Goal: Task Accomplishment & Management: Manage account settings

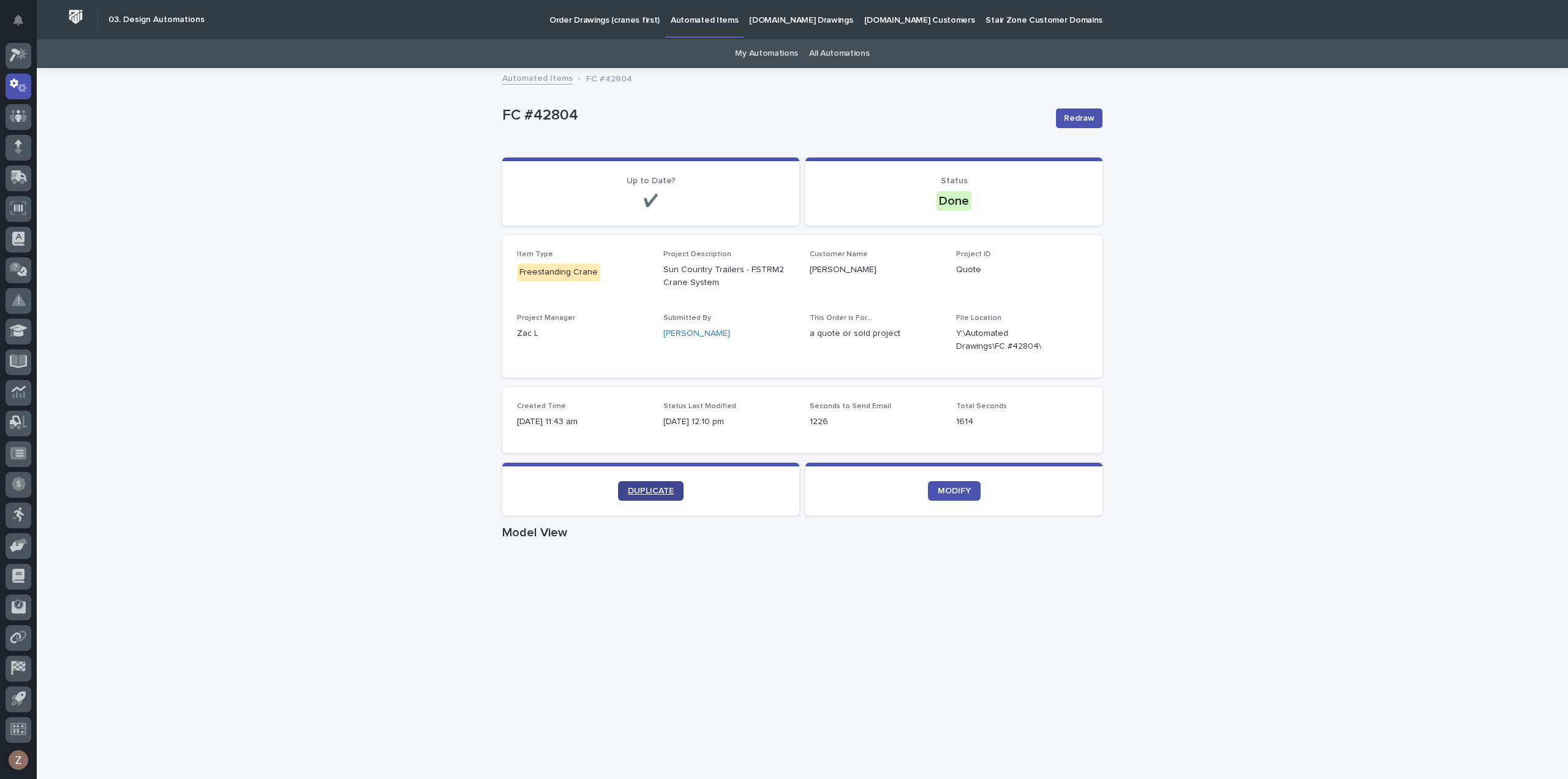
click at [638, 487] on span "DUPLICATE" at bounding box center [650, 491] width 46 height 9
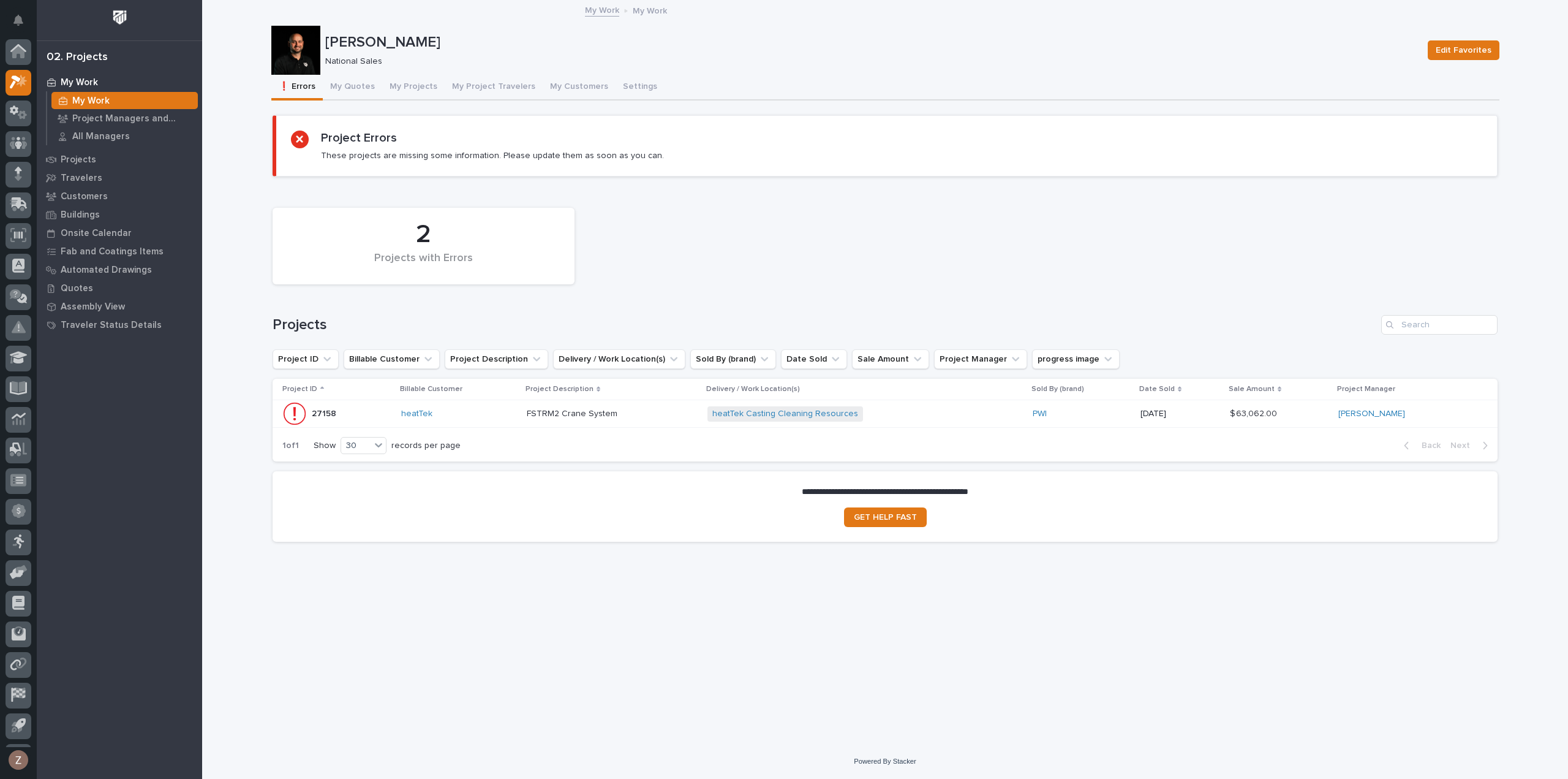
scroll to position [27, 0]
drag, startPoint x: 358, startPoint y: 83, endPoint x: 321, endPoint y: 89, distance: 37.5
click at [358, 83] on button "My Quotes" at bounding box center [352, 87] width 60 height 26
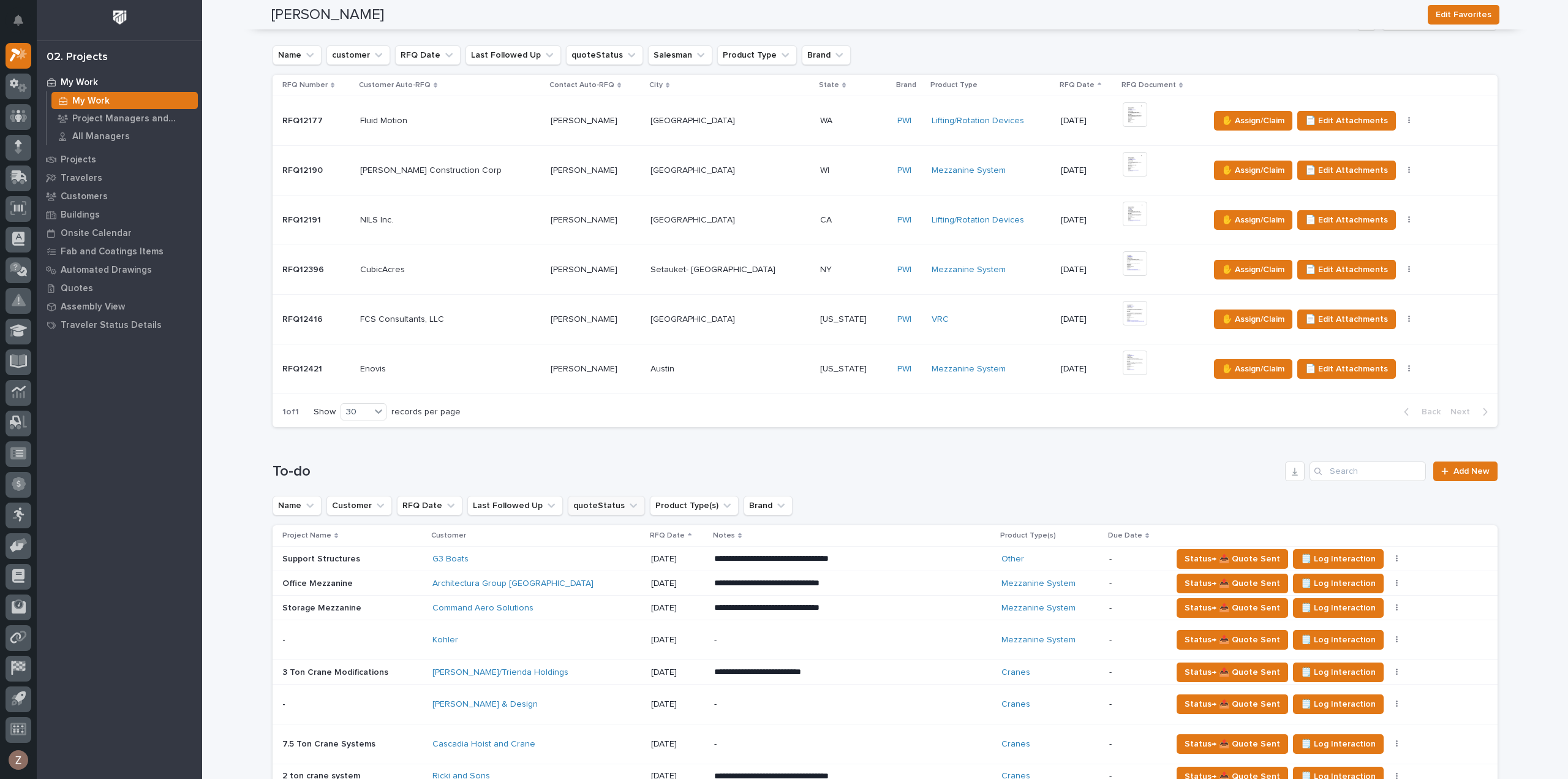
scroll to position [245, 0]
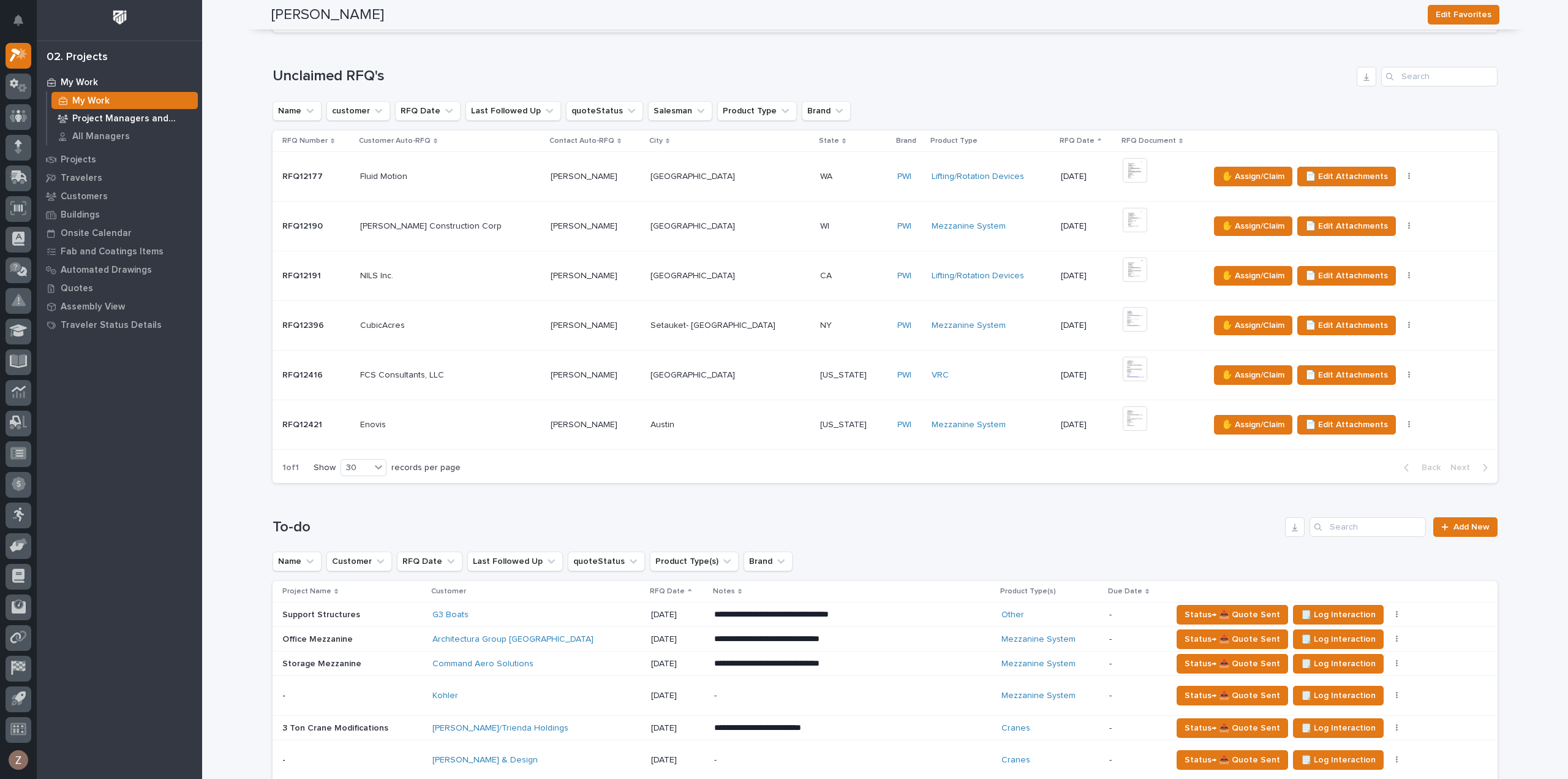
click at [124, 115] on p "Project Managers and Engineers" at bounding box center [133, 119] width 121 height 11
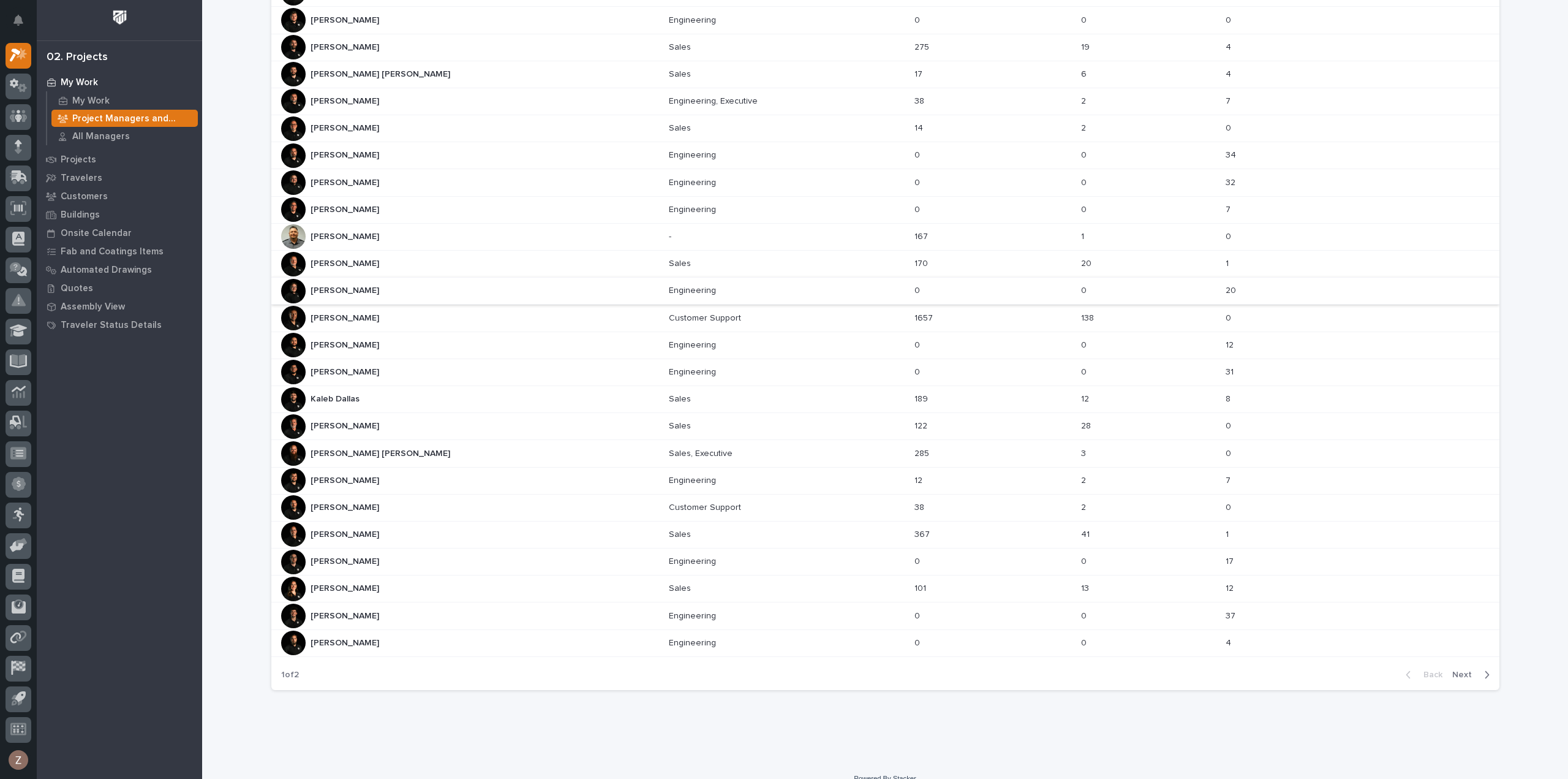
scroll to position [277, 0]
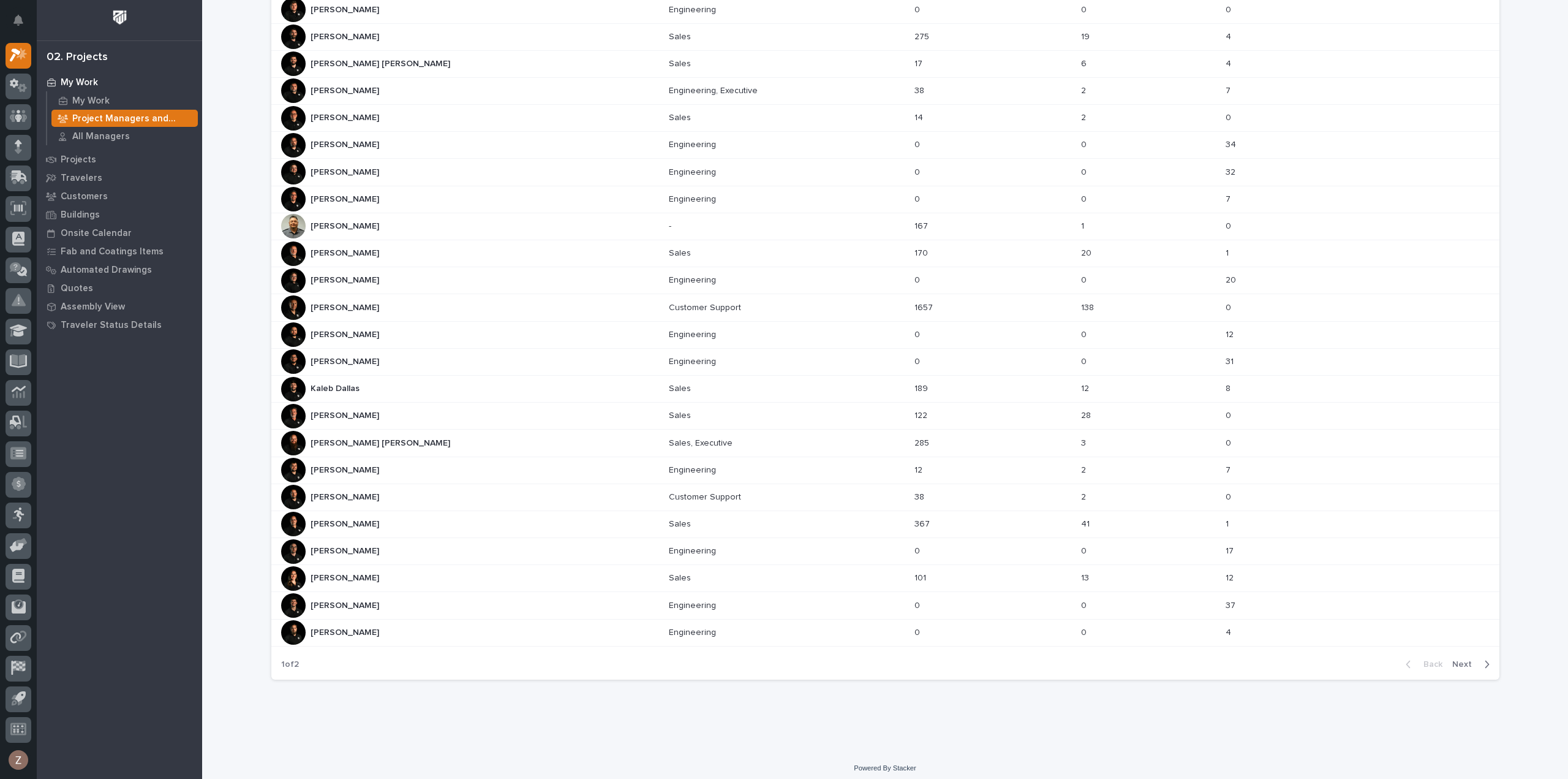
click at [436, 117] on div "Derek Lenhart Derek Lenhart" at bounding box center [471, 118] width 379 height 25
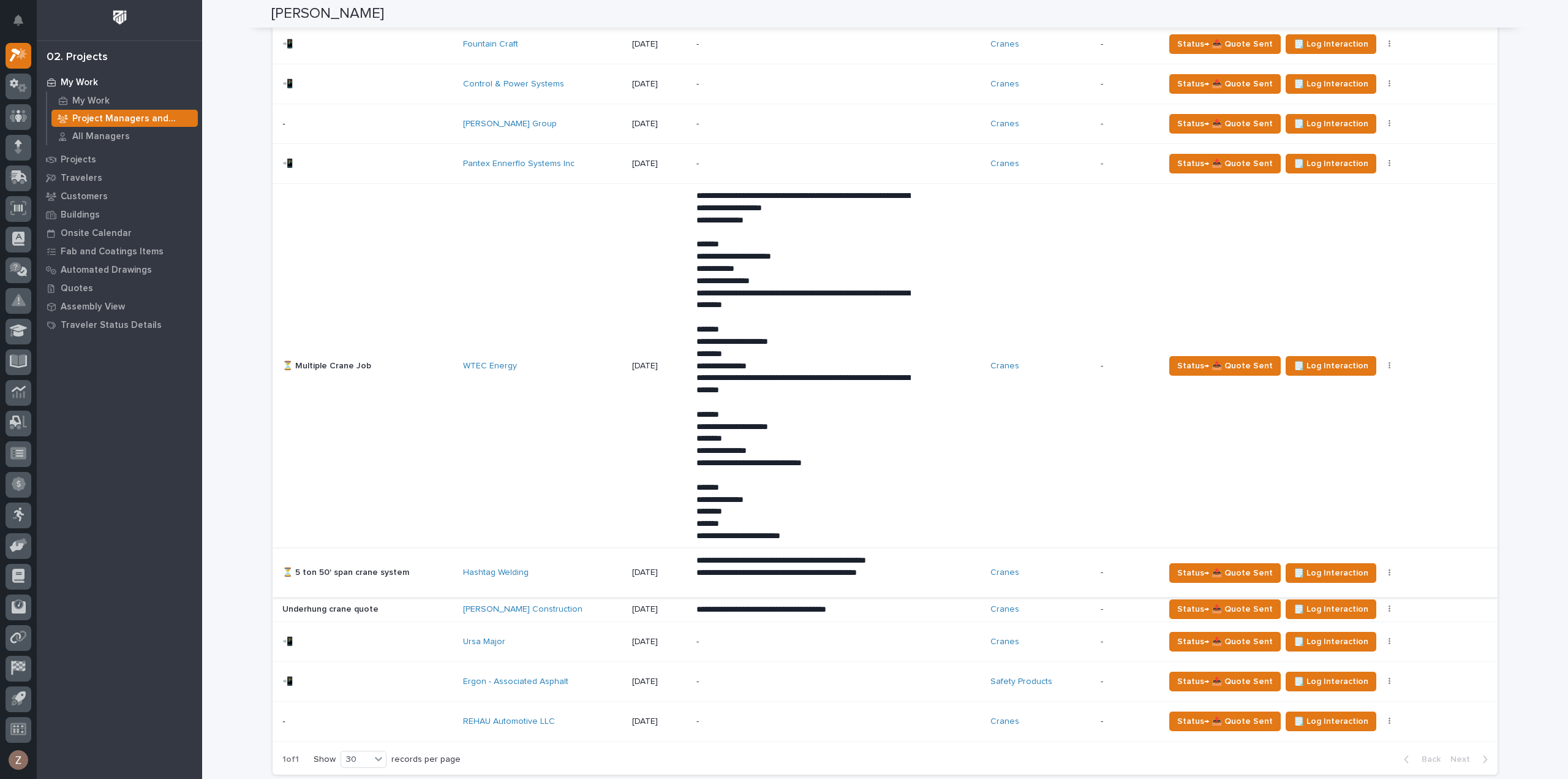
scroll to position [980, 0]
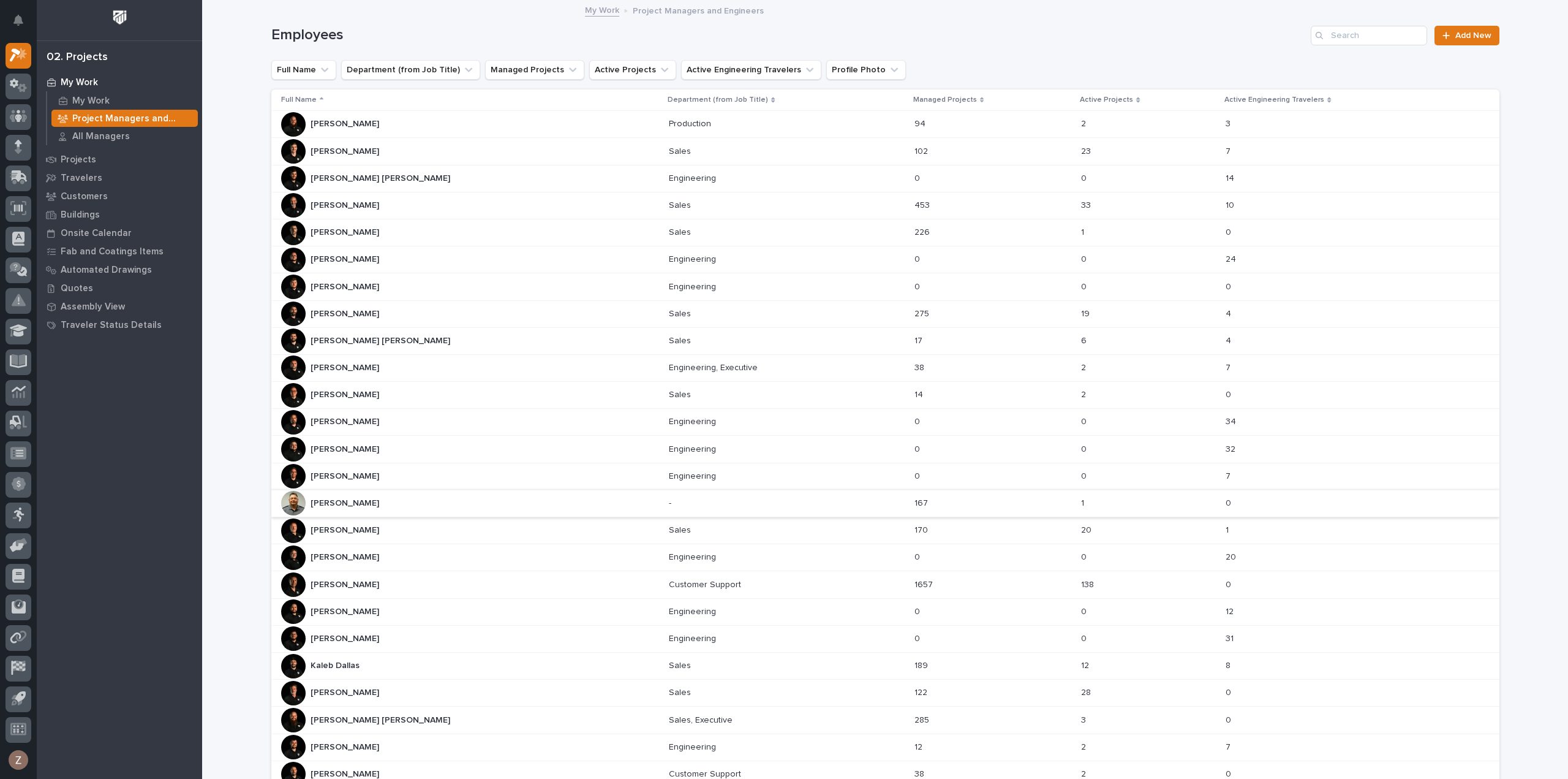
scroll to position [277, 0]
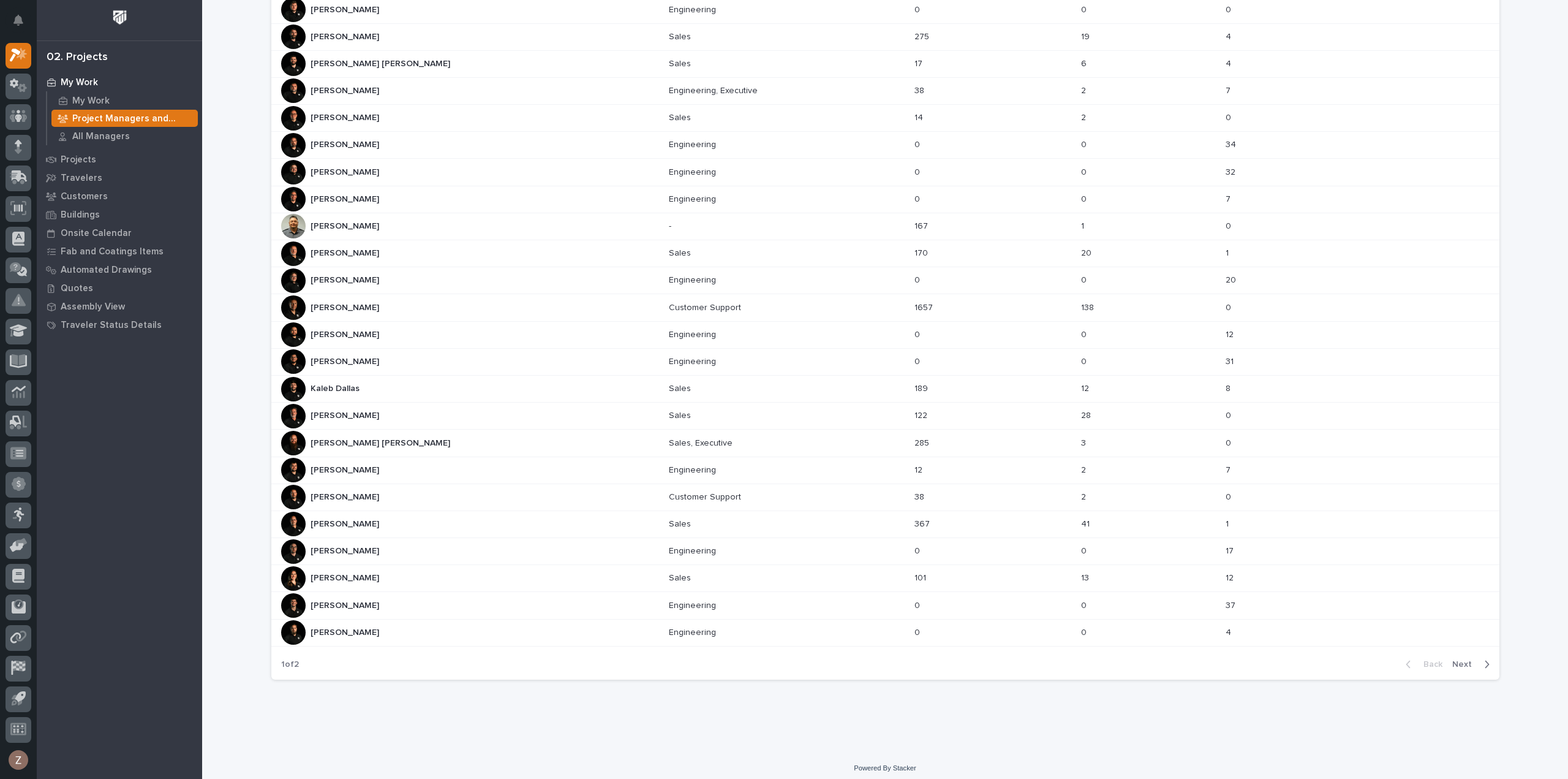
click at [1459, 659] on span "Next" at bounding box center [1466, 664] width 27 height 11
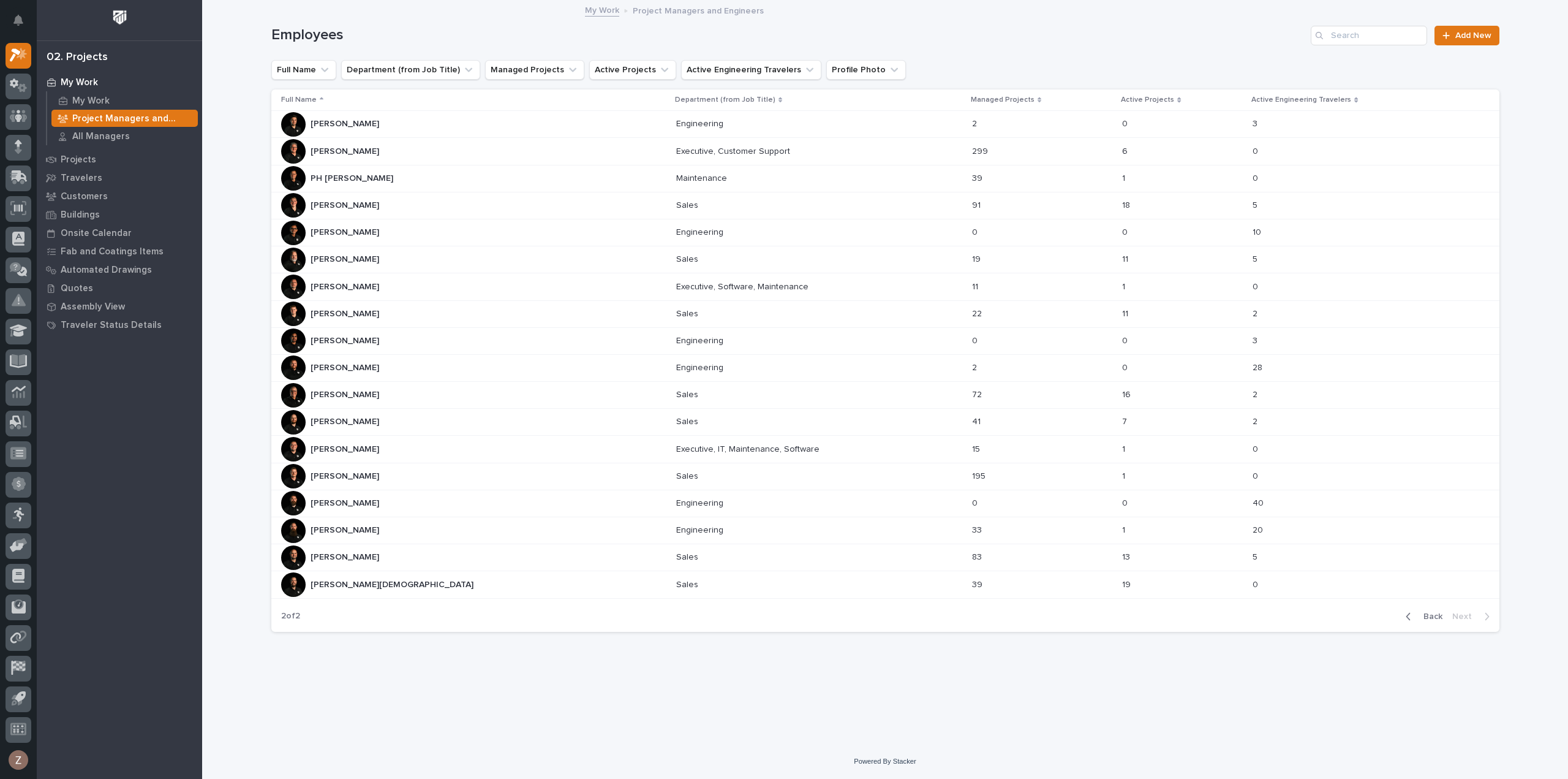
click at [477, 413] on div "Trent Kautzmann Trent Kautzmann" at bounding box center [474, 422] width 385 height 25
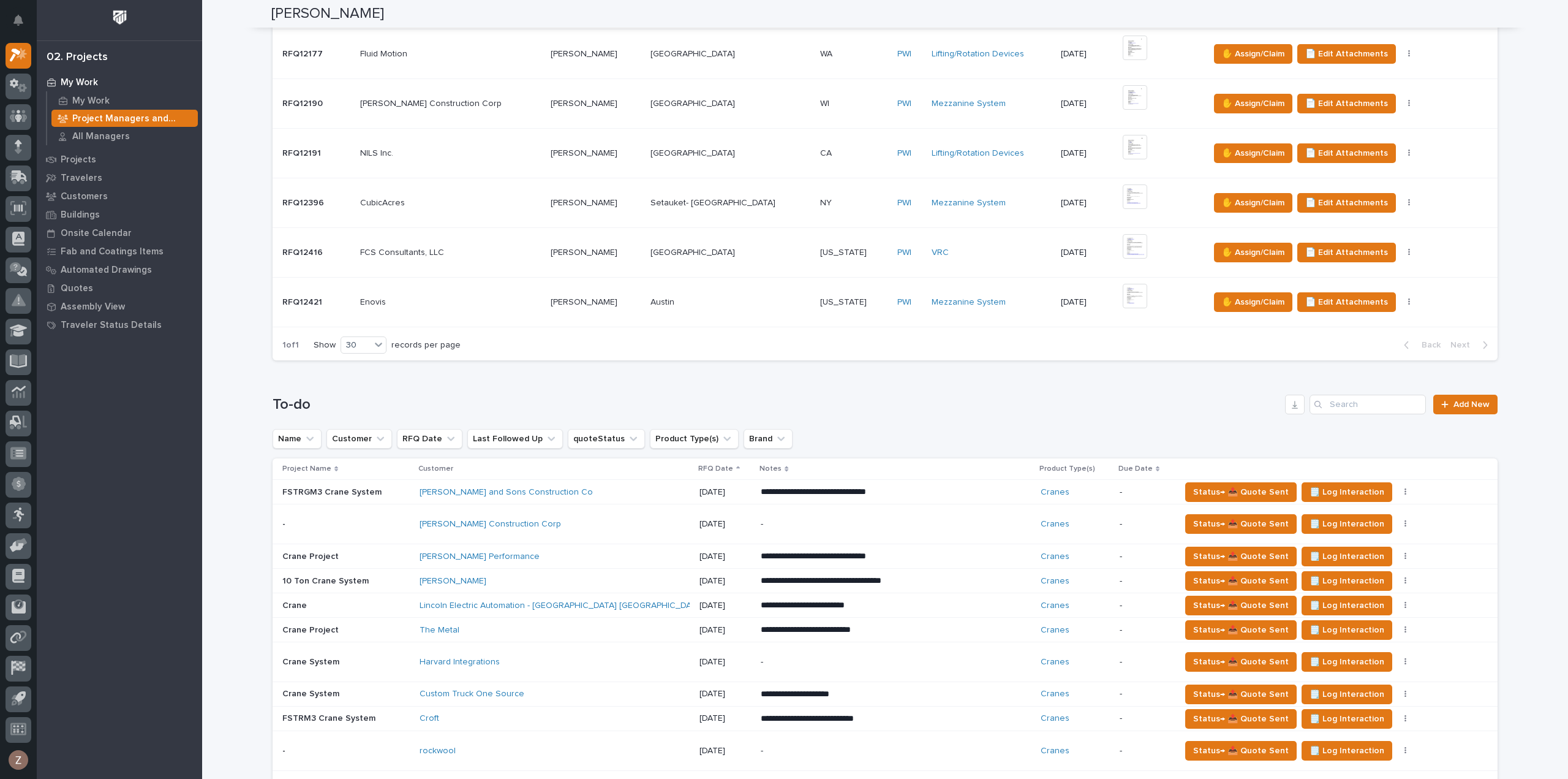
scroll to position [551, 0]
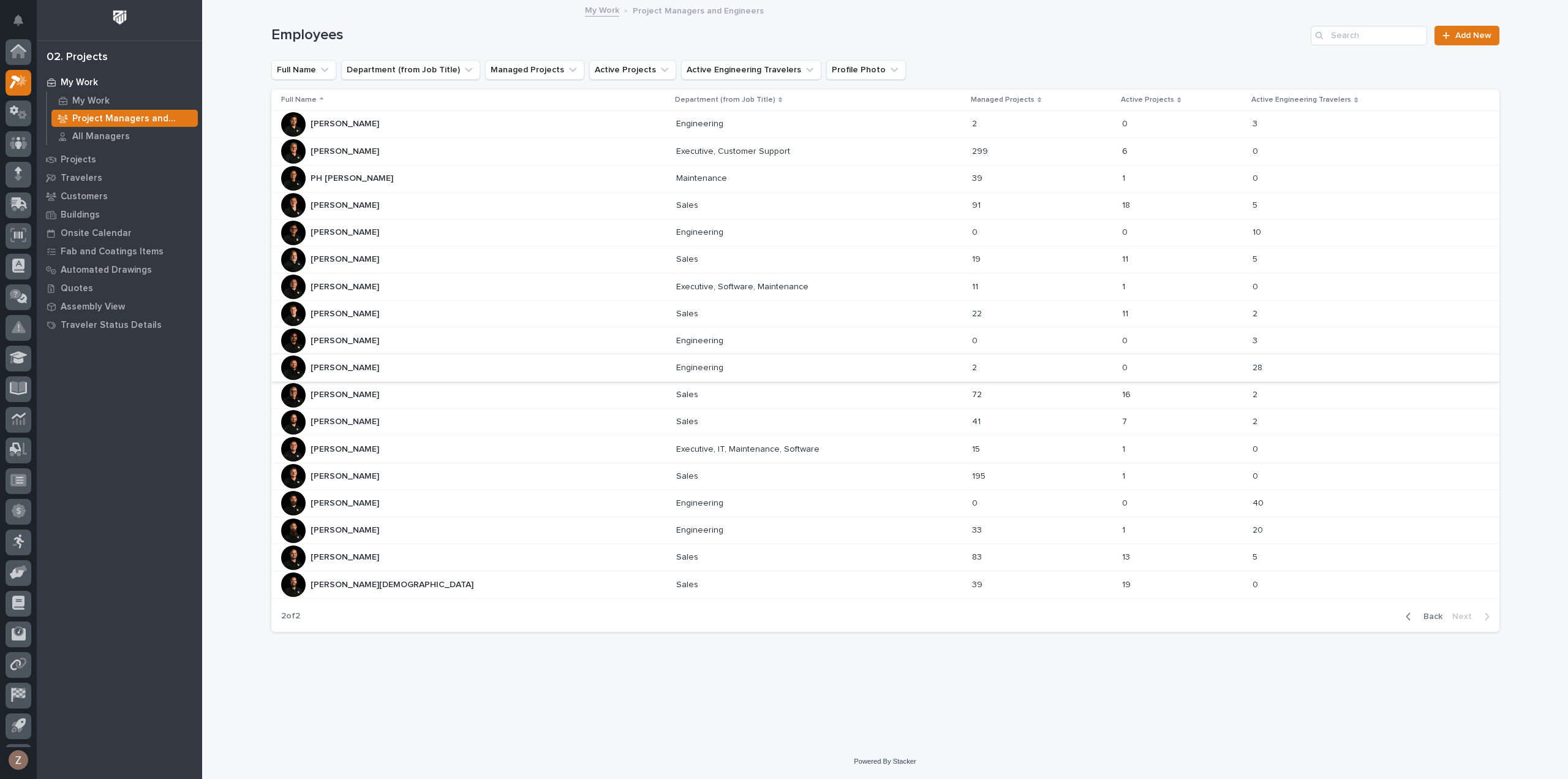
scroll to position [27, 0]
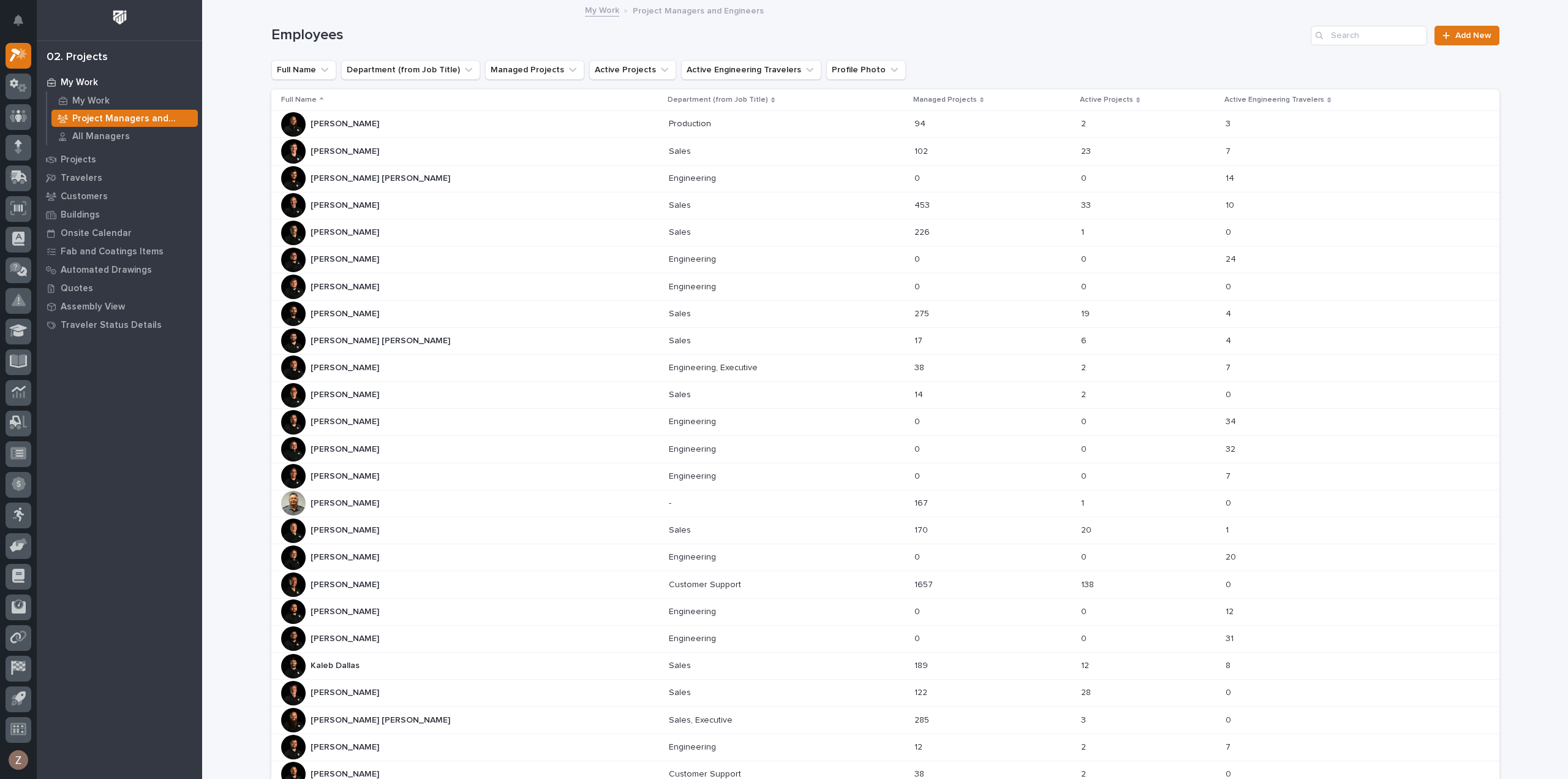
click at [468, 142] on div "Ashton Bontrager Ashton Bontrager" at bounding box center [471, 151] width 379 height 25
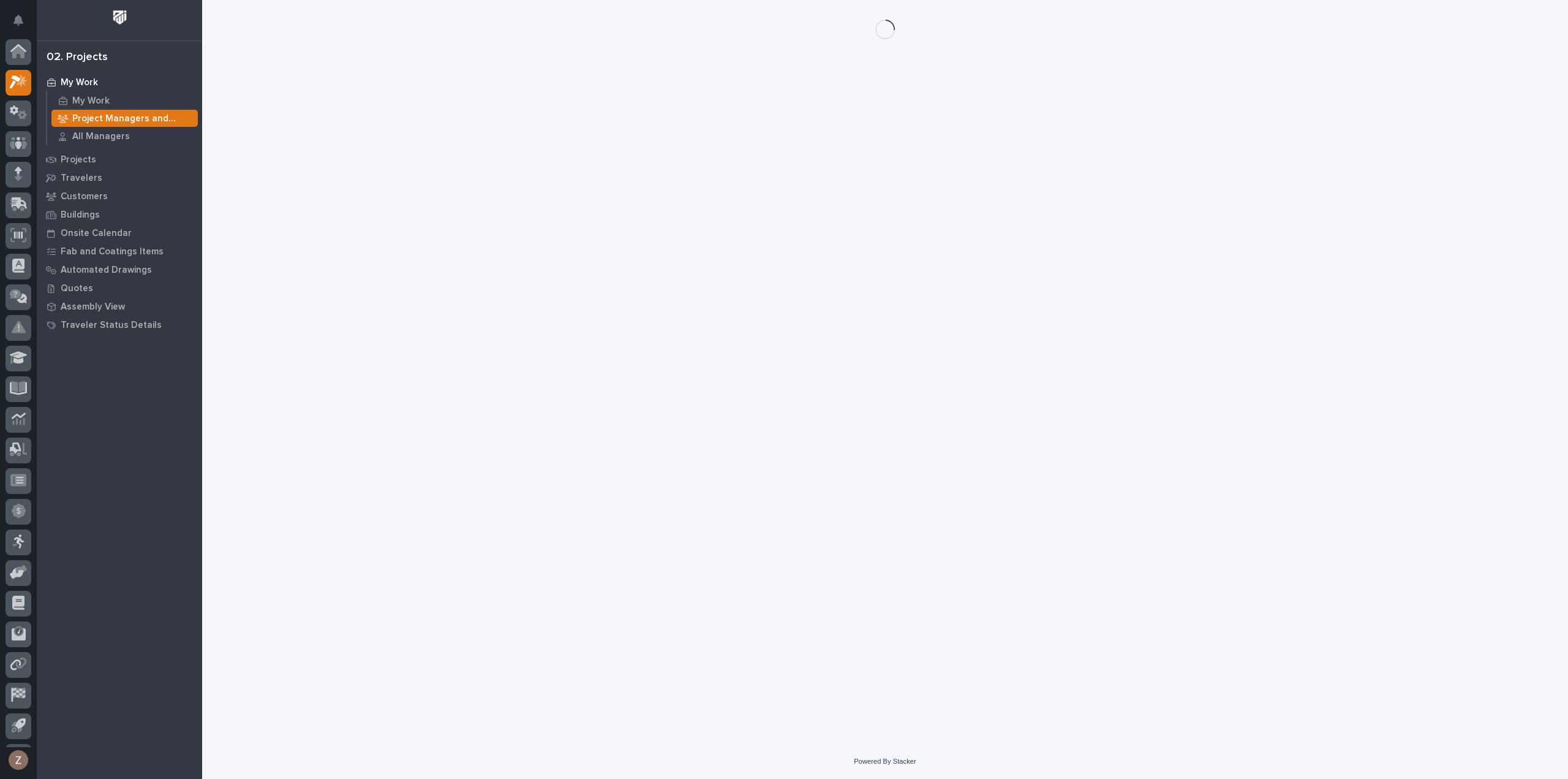
scroll to position [27, 0]
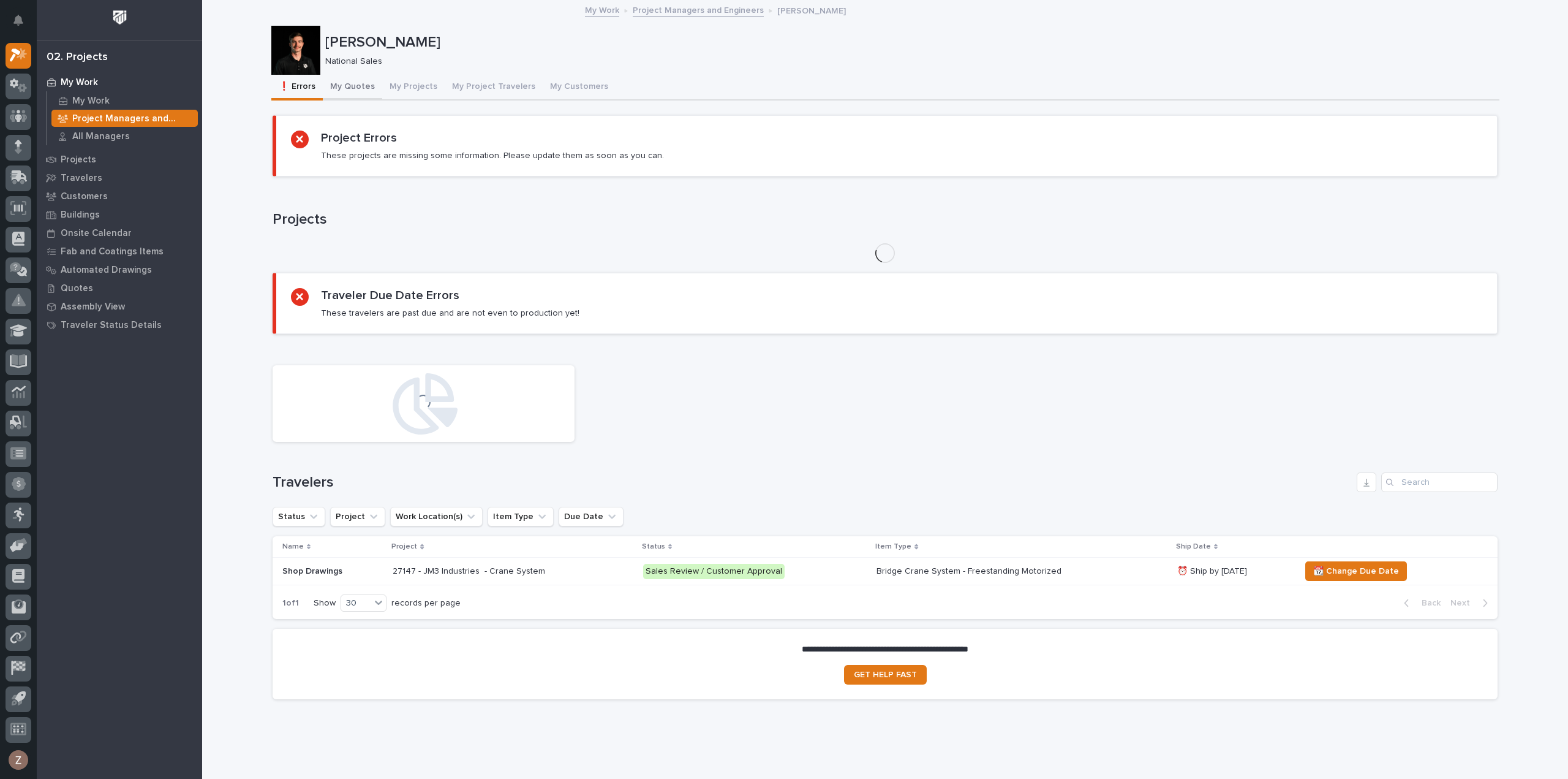
click at [375, 87] on div "❗ Errors My Quotes My Projects My Project Travelers My Customers" at bounding box center [885, 87] width 1228 height 26
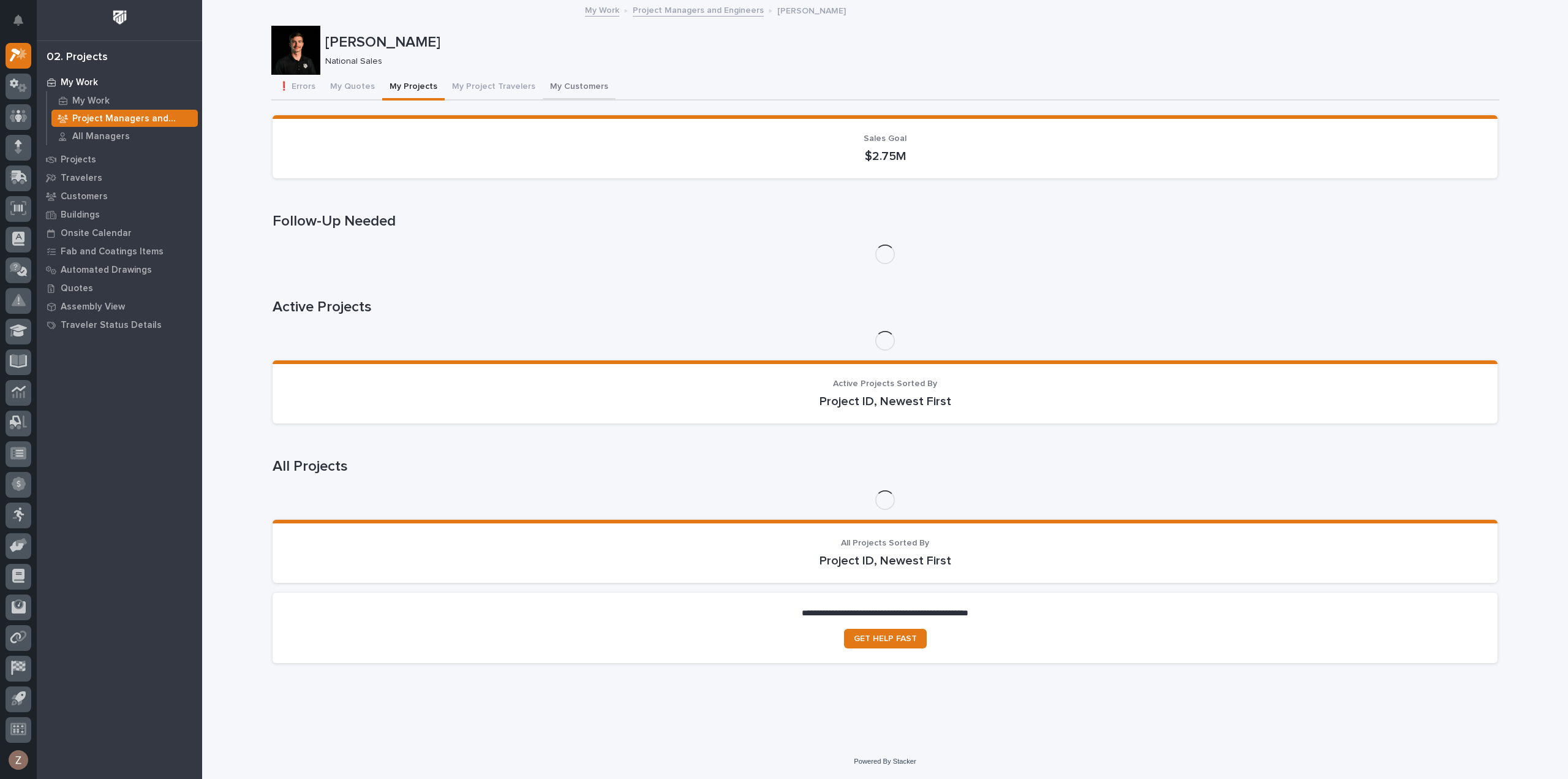
click at [354, 84] on button "My Quotes" at bounding box center [352, 87] width 60 height 26
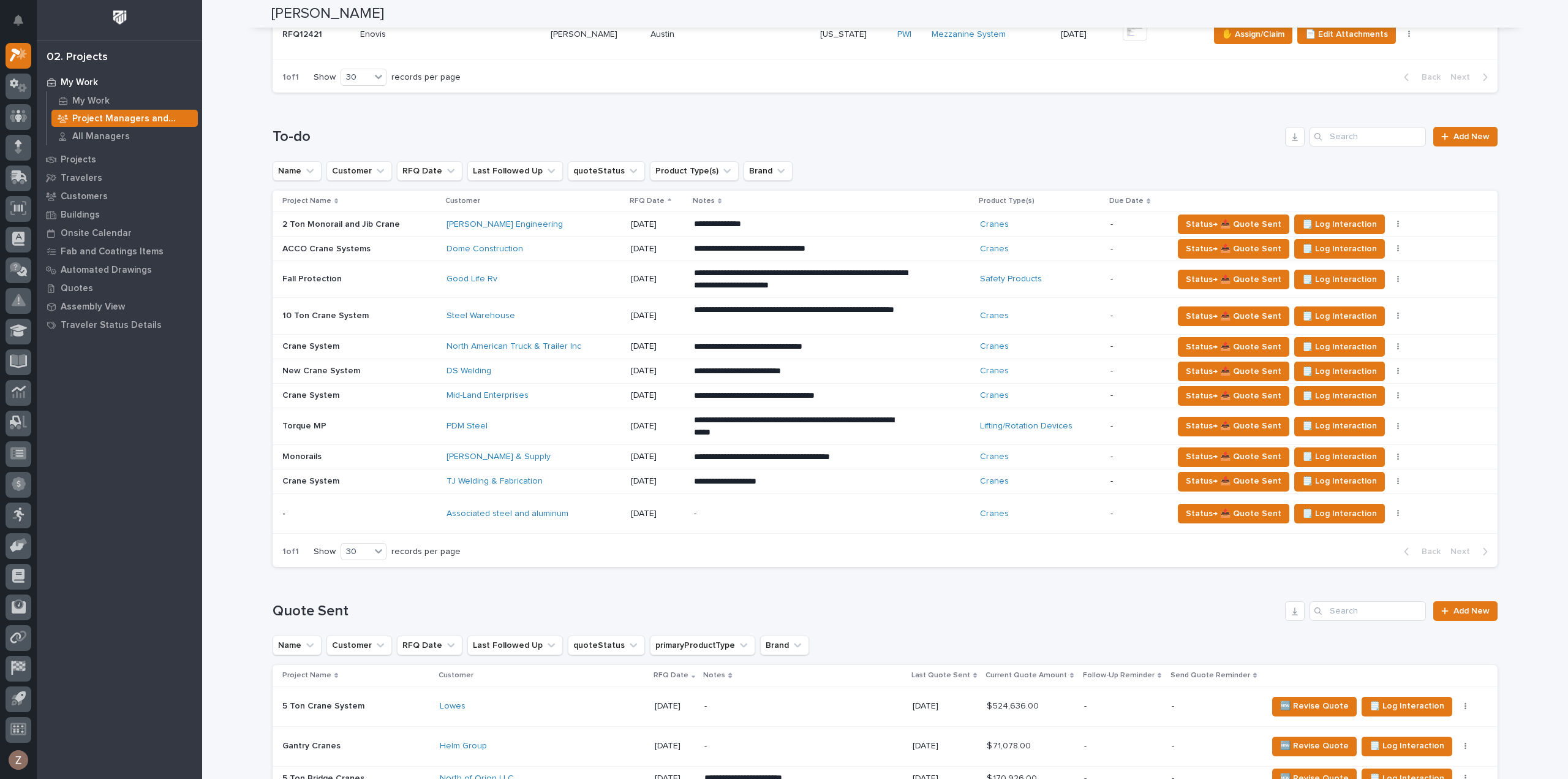
scroll to position [735, 0]
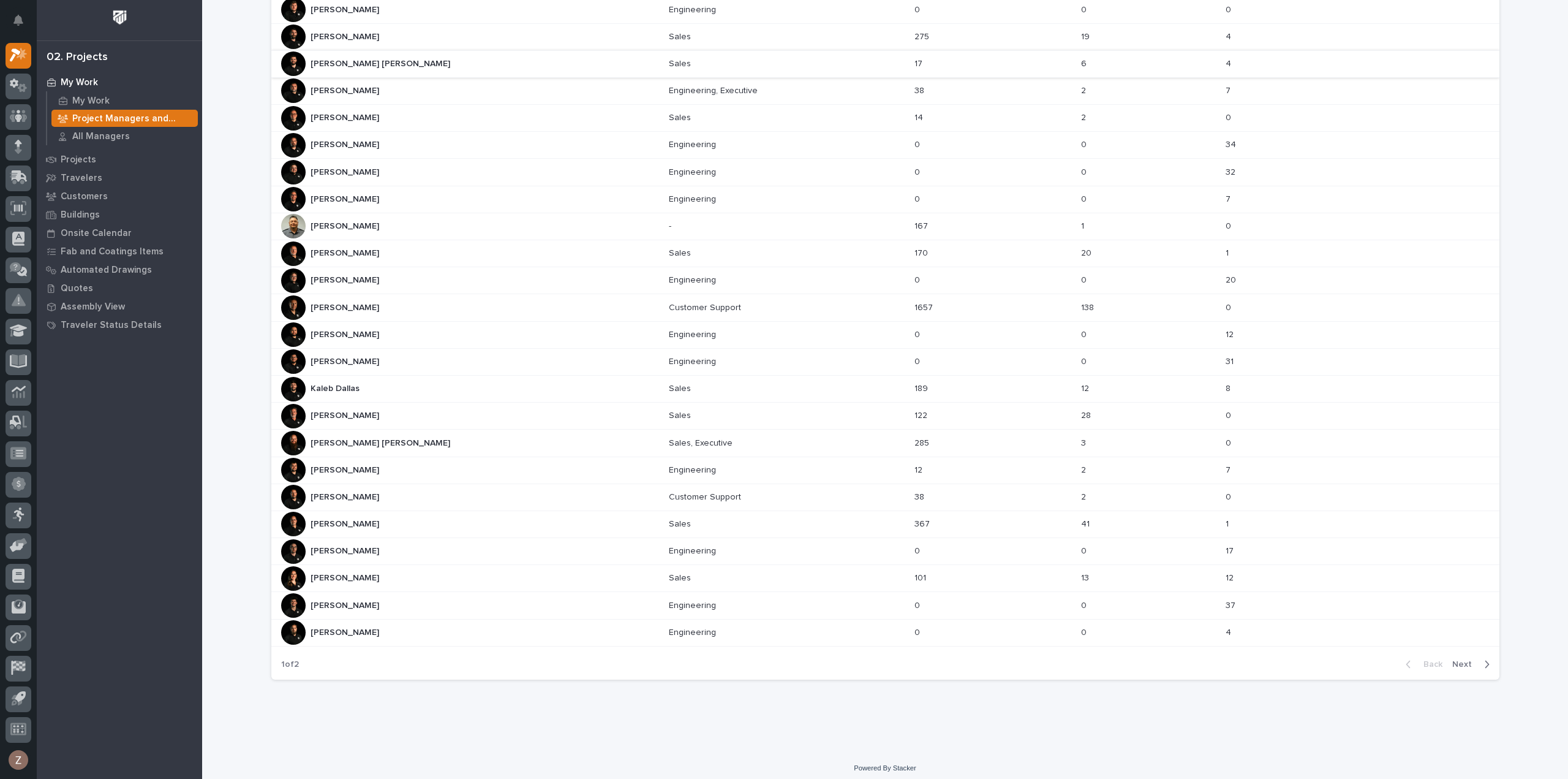
scroll to position [32, 0]
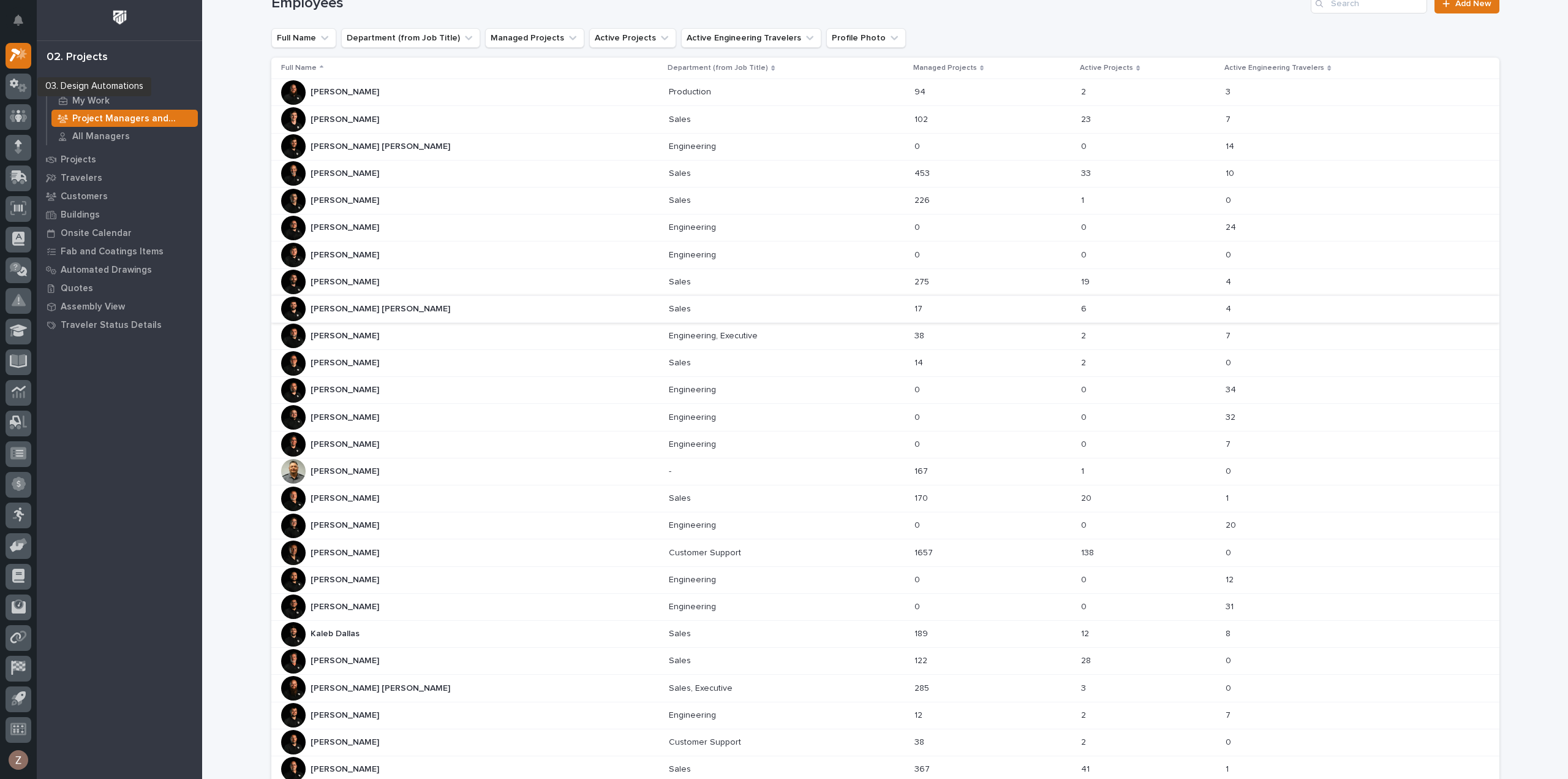
click at [16, 73] on div at bounding box center [18, 58] width 26 height 31
click at [16, 79] on icon at bounding box center [19, 85] width 17 height 14
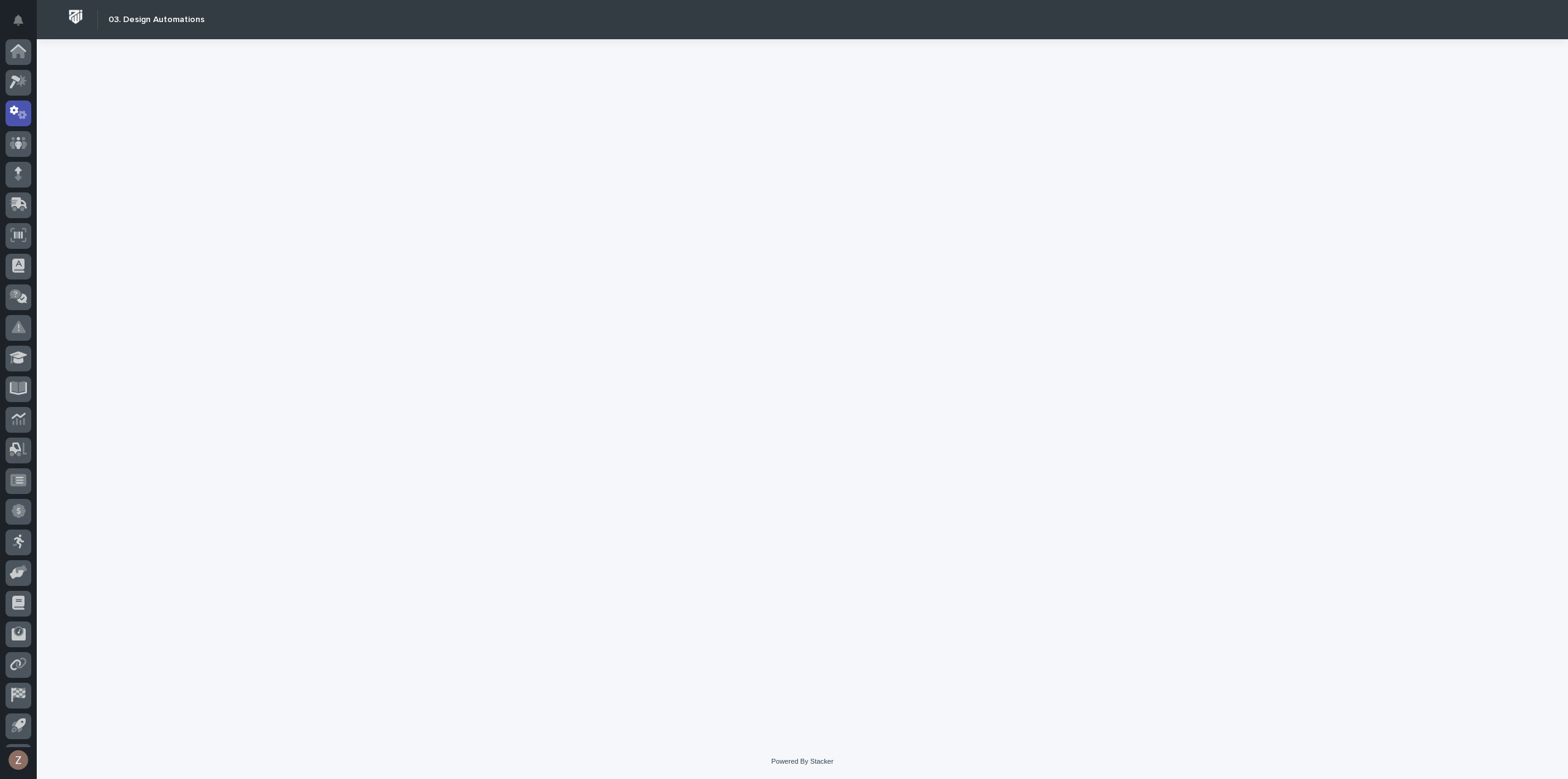
scroll to position [27, 0]
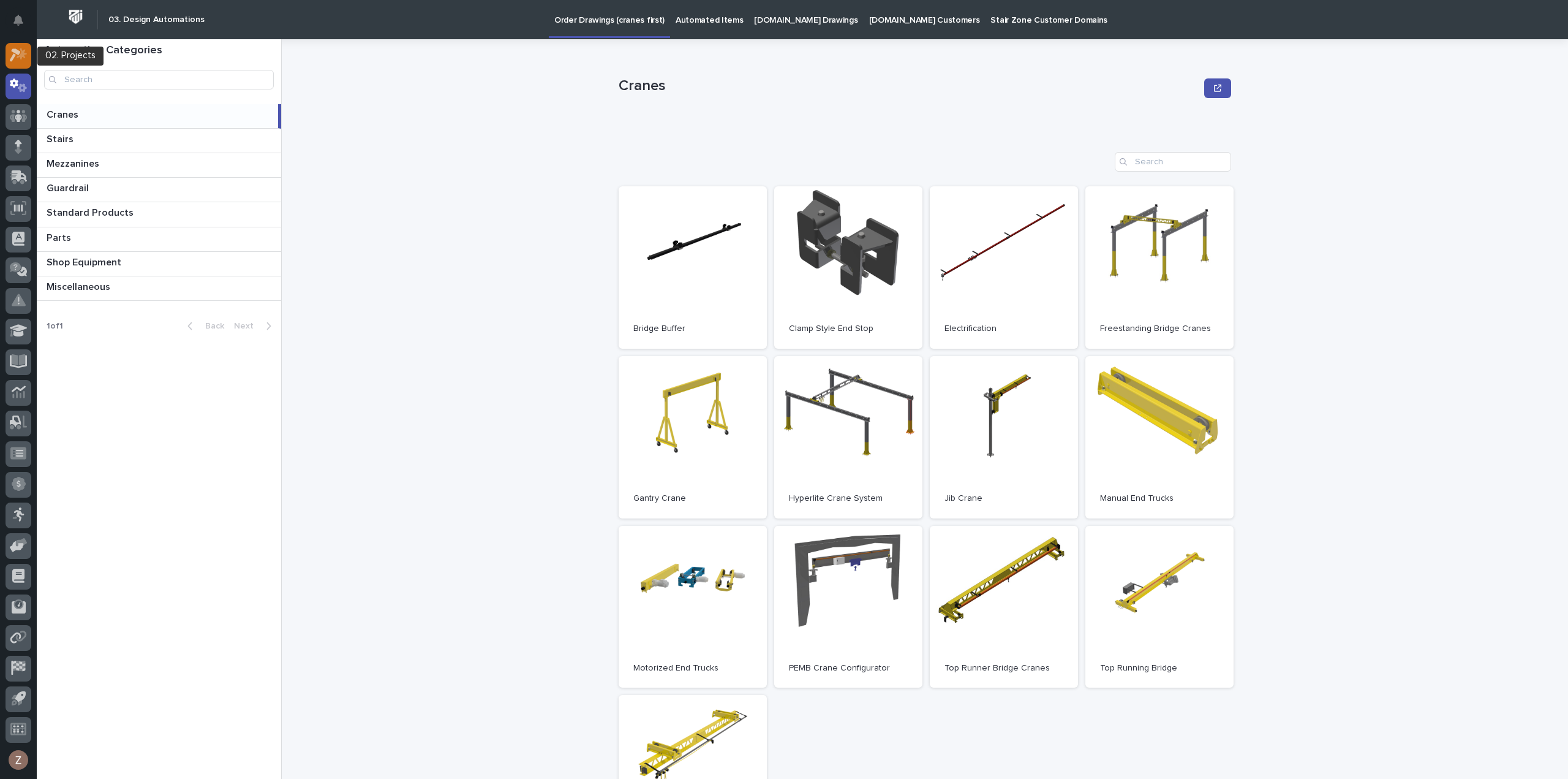
click at [17, 59] on icon at bounding box center [19, 54] width 17 height 14
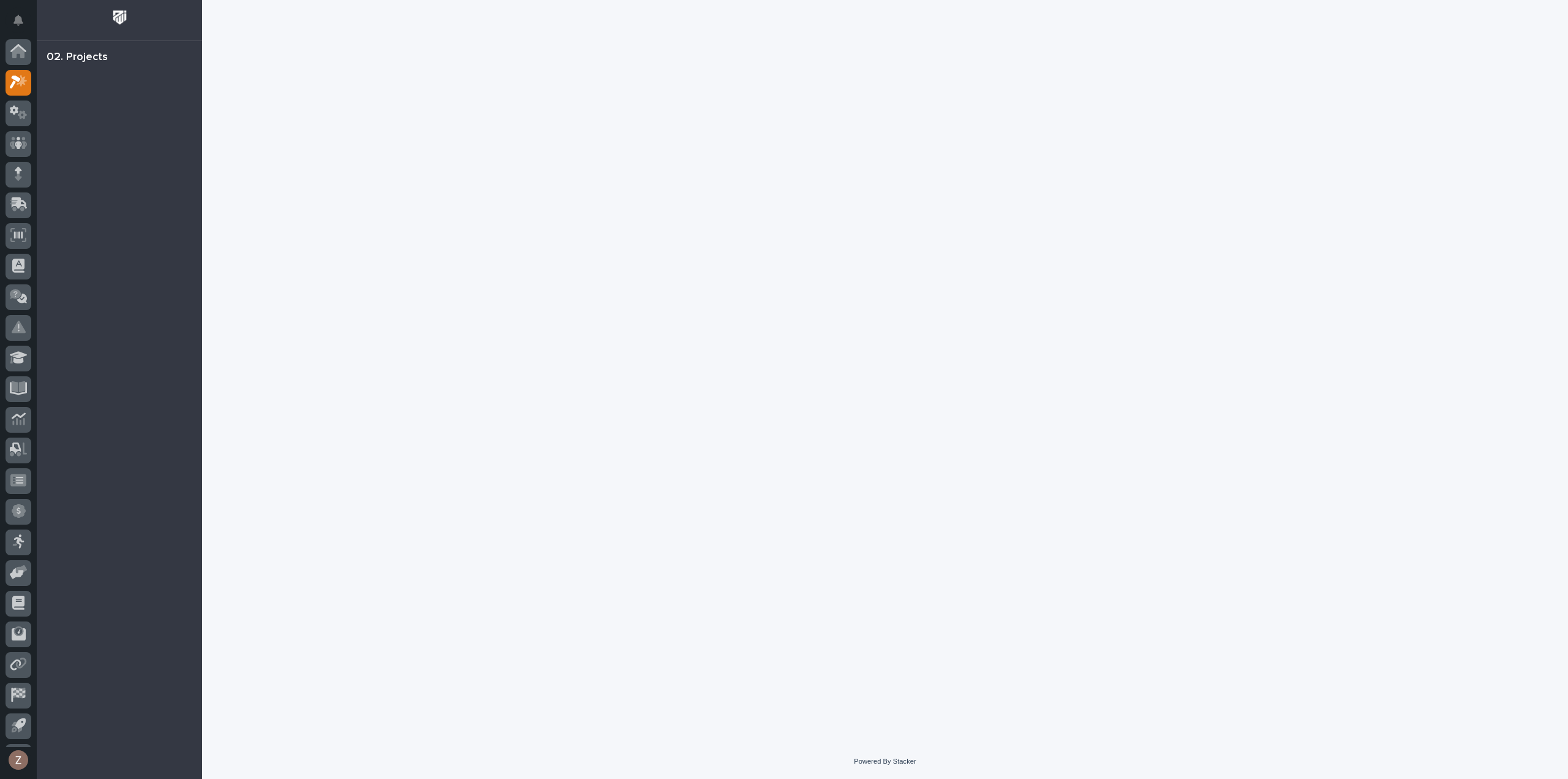
scroll to position [27, 0]
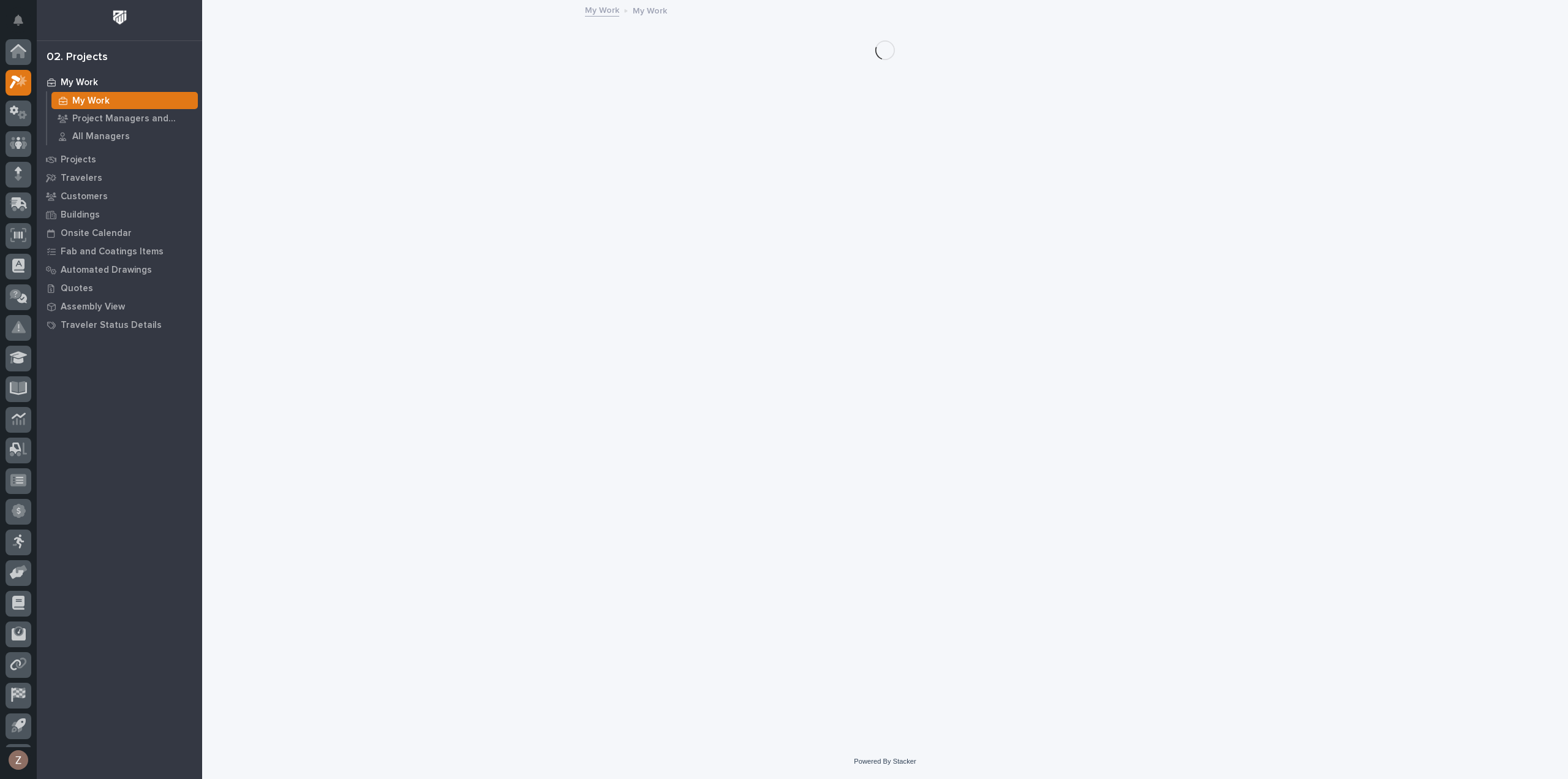
scroll to position [27, 0]
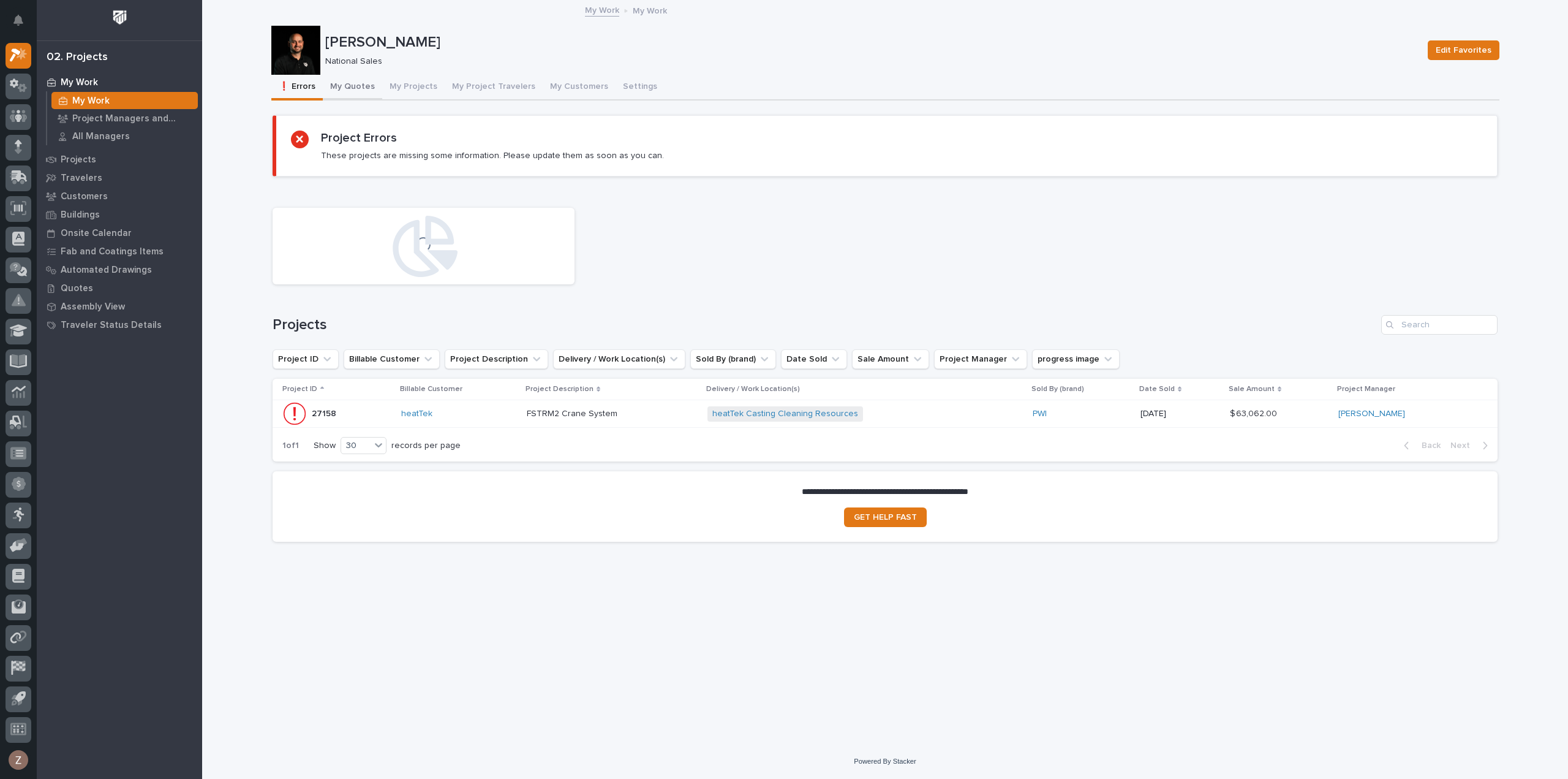
click at [360, 87] on button "My Quotes" at bounding box center [352, 87] width 60 height 26
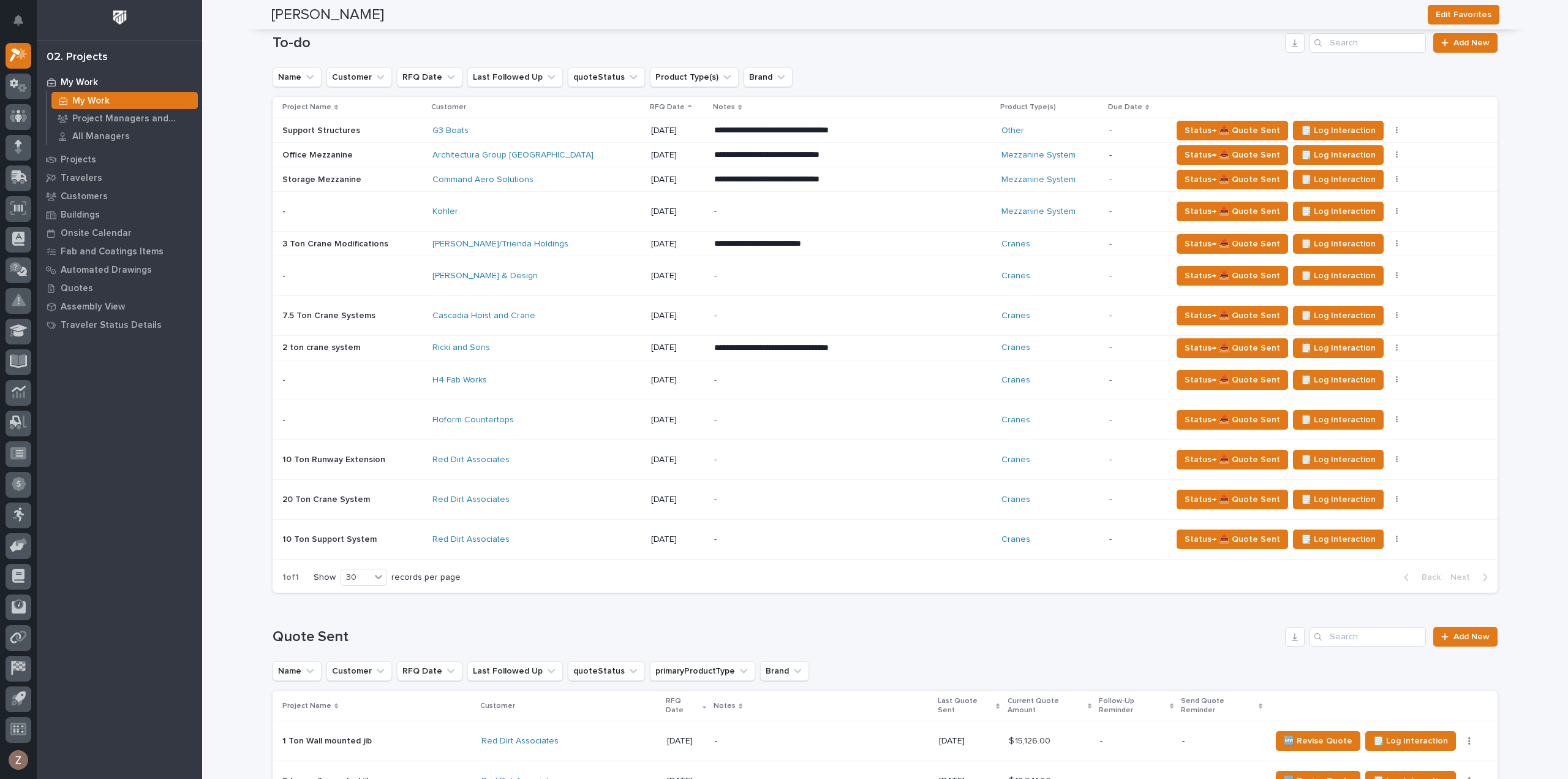
scroll to position [735, 0]
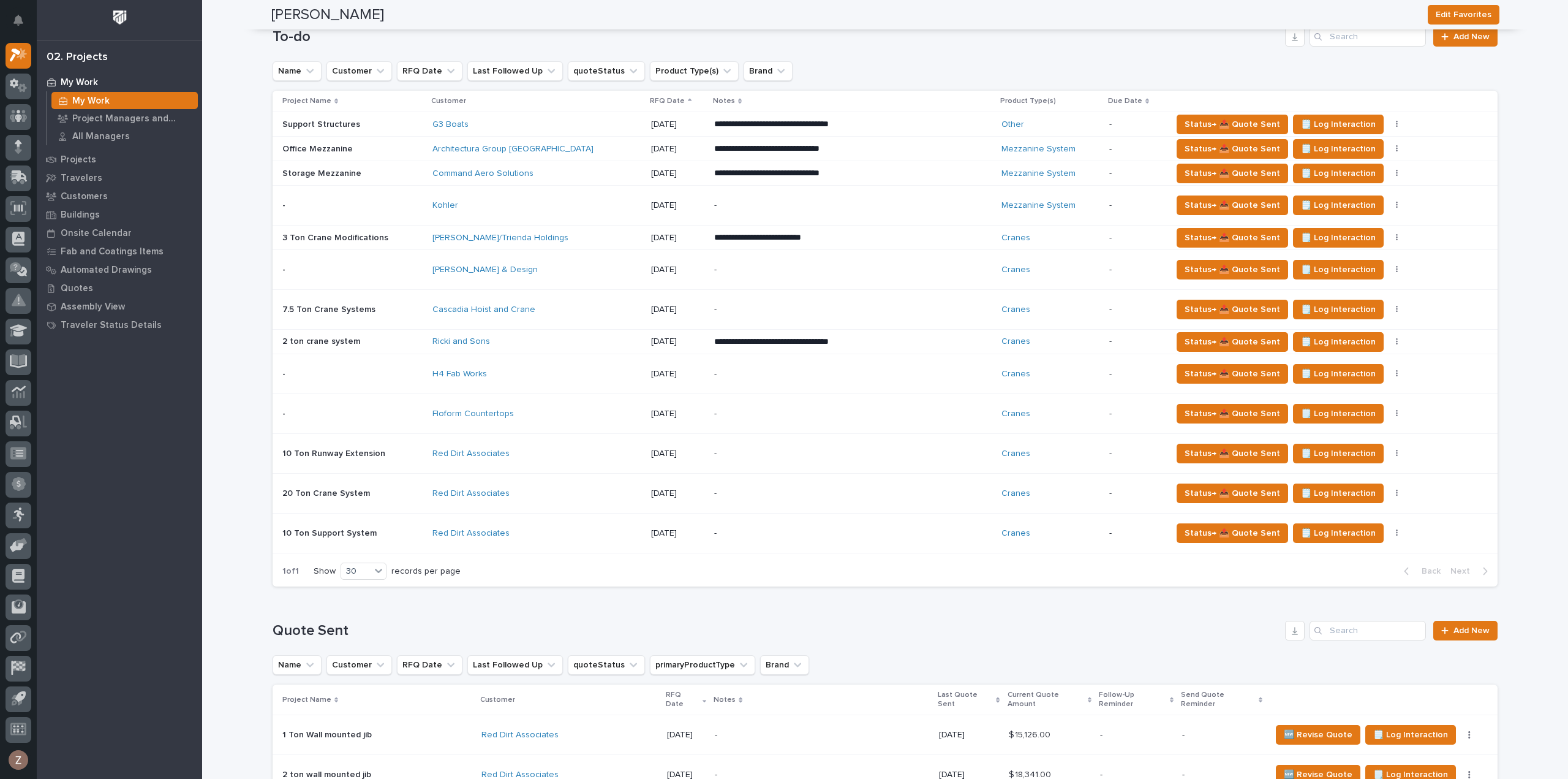
click at [745, 305] on p "-" at bounding box center [821, 310] width 214 height 11
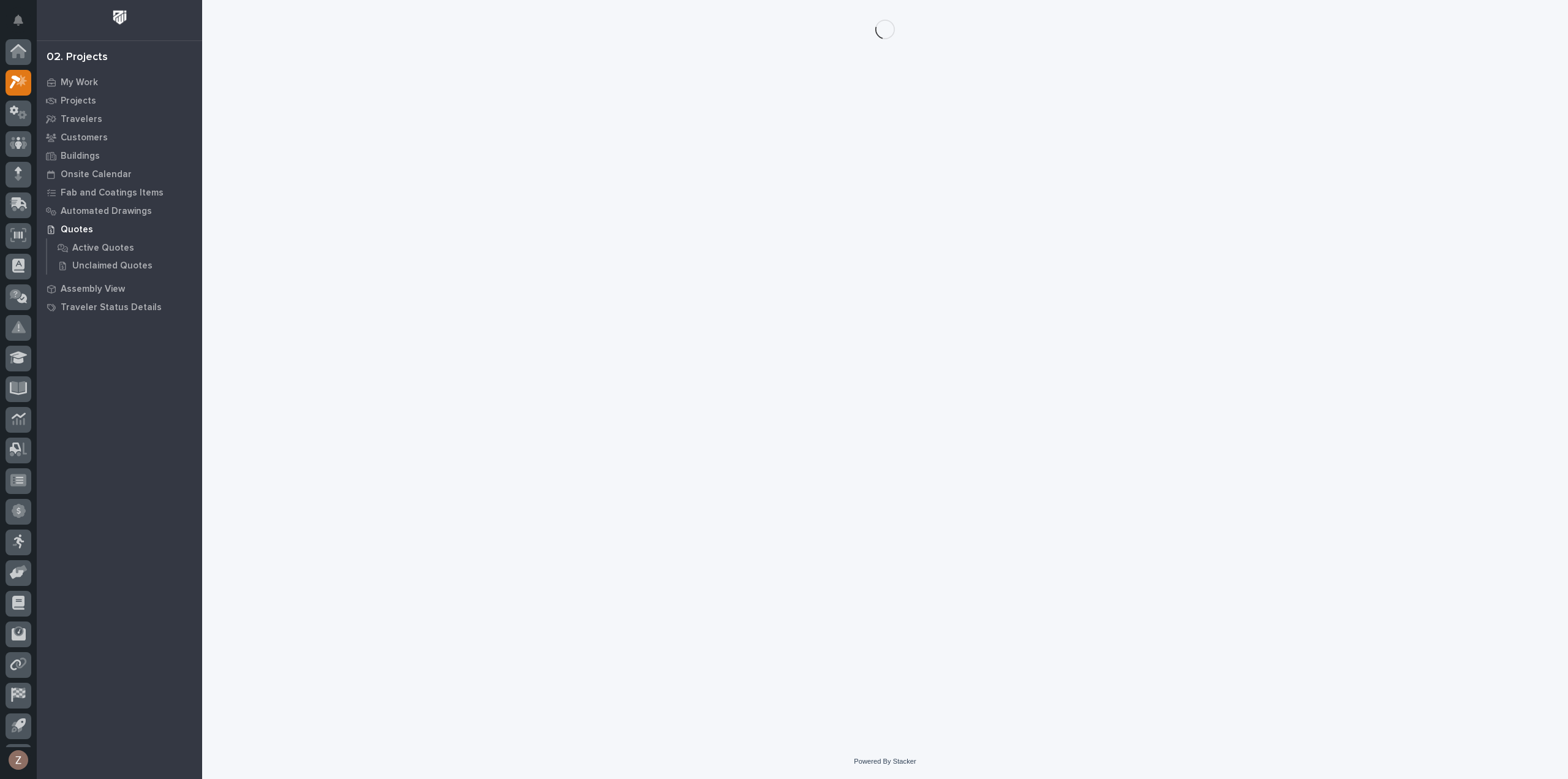
scroll to position [27, 0]
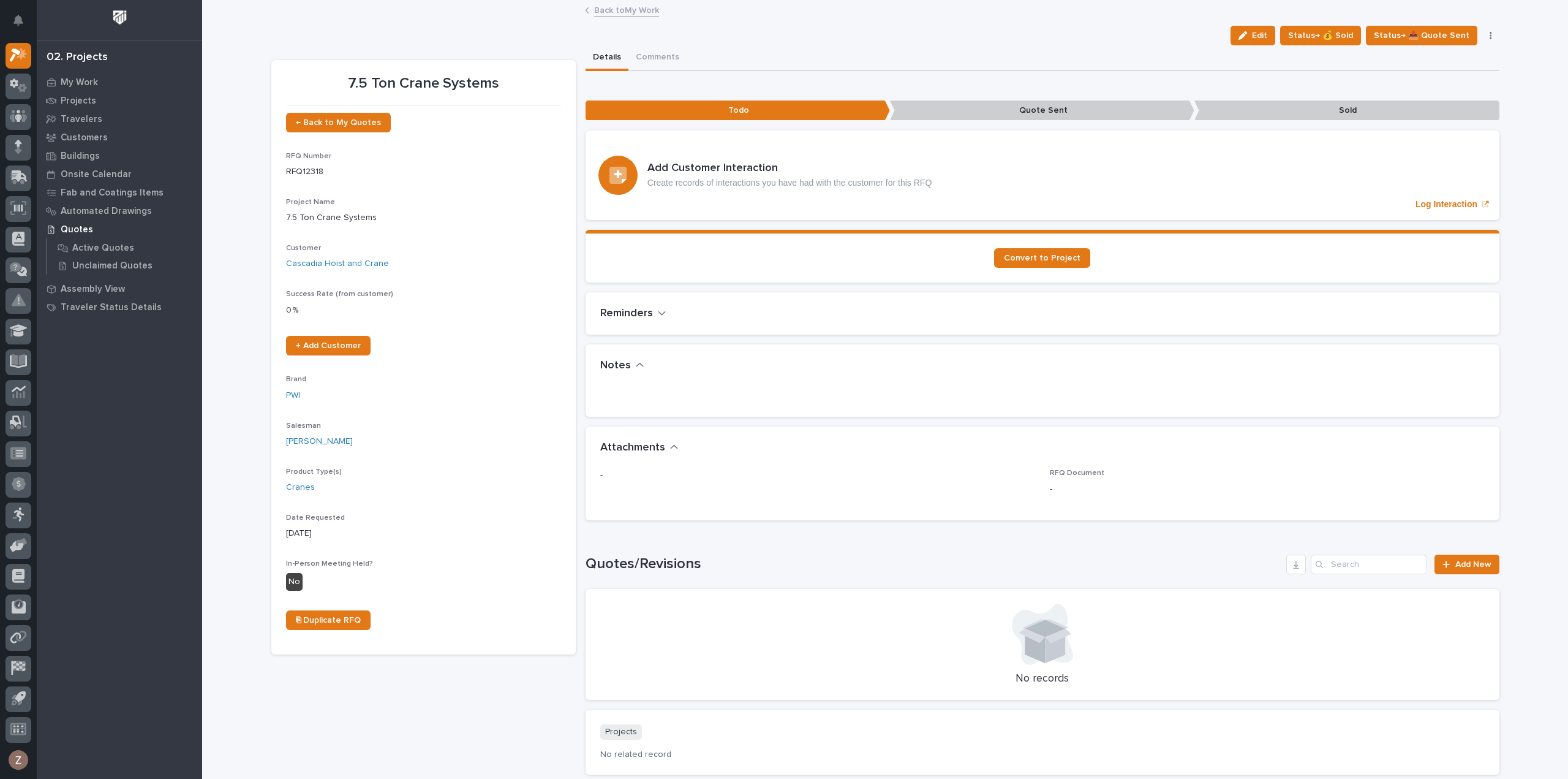
drag, startPoint x: 1263, startPoint y: 32, endPoint x: 1089, endPoint y: 332, distance: 346.8
click at [1263, 32] on span "Edit" at bounding box center [1259, 36] width 15 height 11
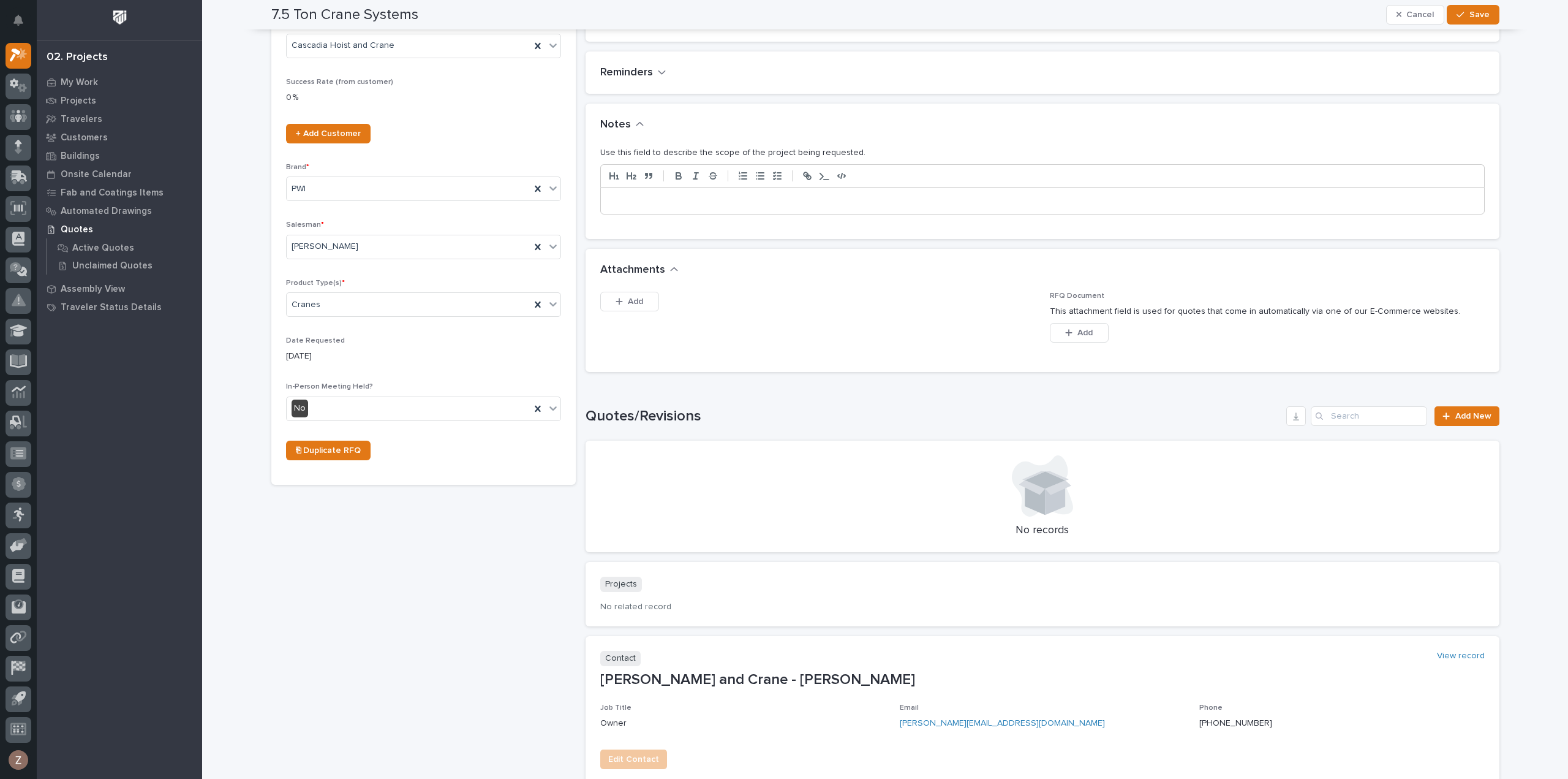
scroll to position [166, 0]
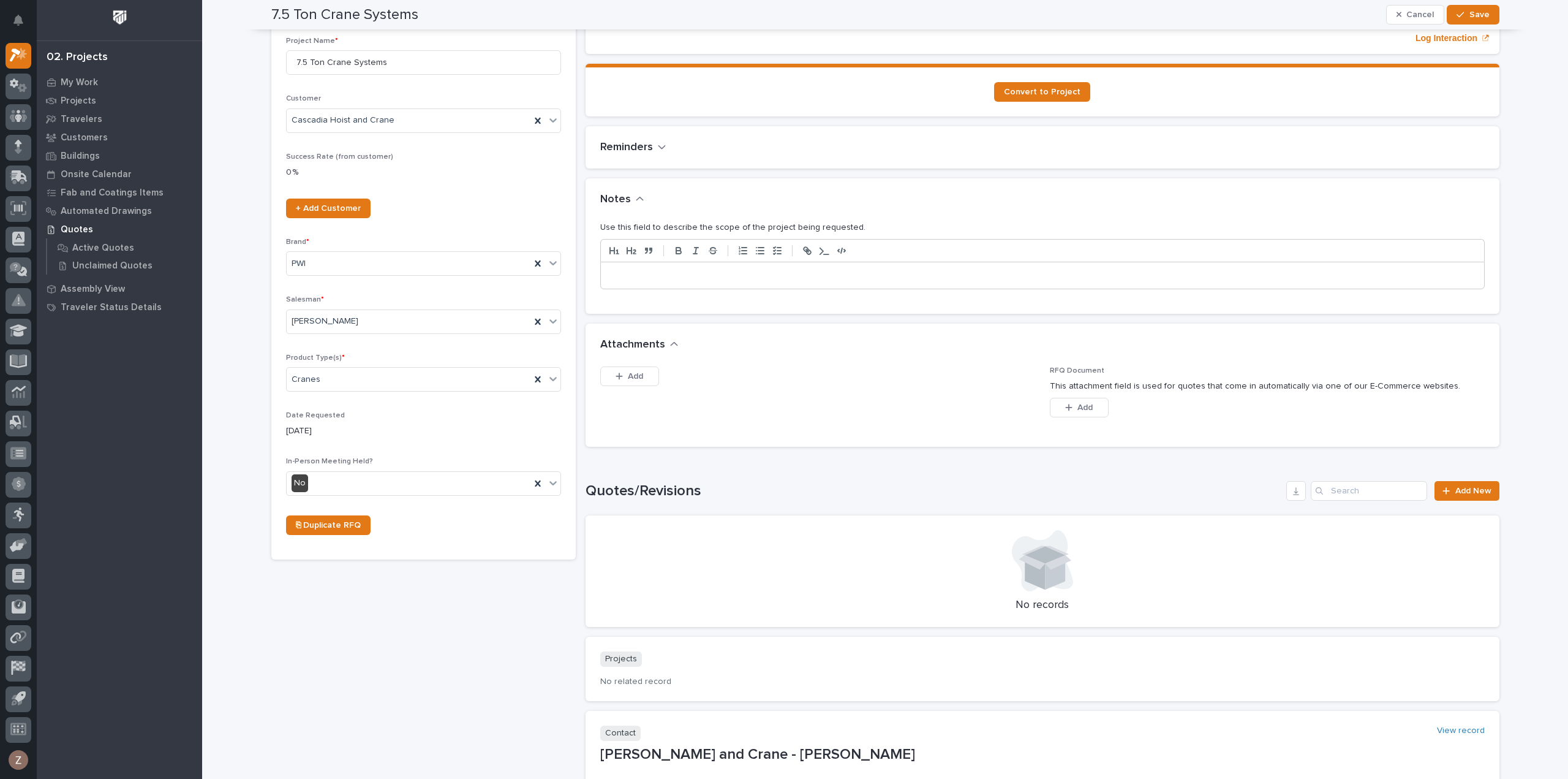
click at [665, 275] on p at bounding box center [1042, 276] width 865 height 12
click at [1462, 11] on div "button" at bounding box center [1463, 15] width 12 height 9
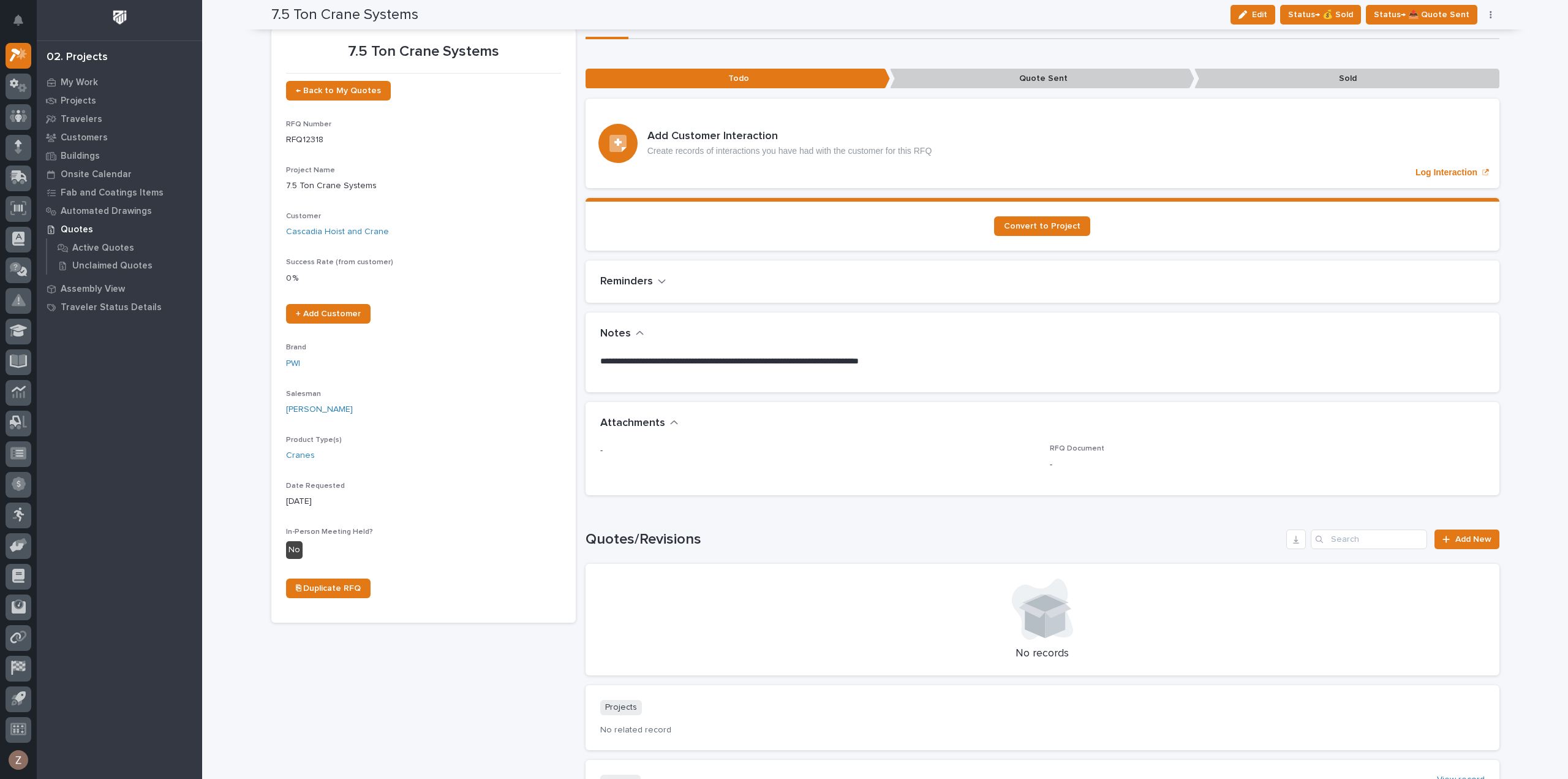
scroll to position [0, 0]
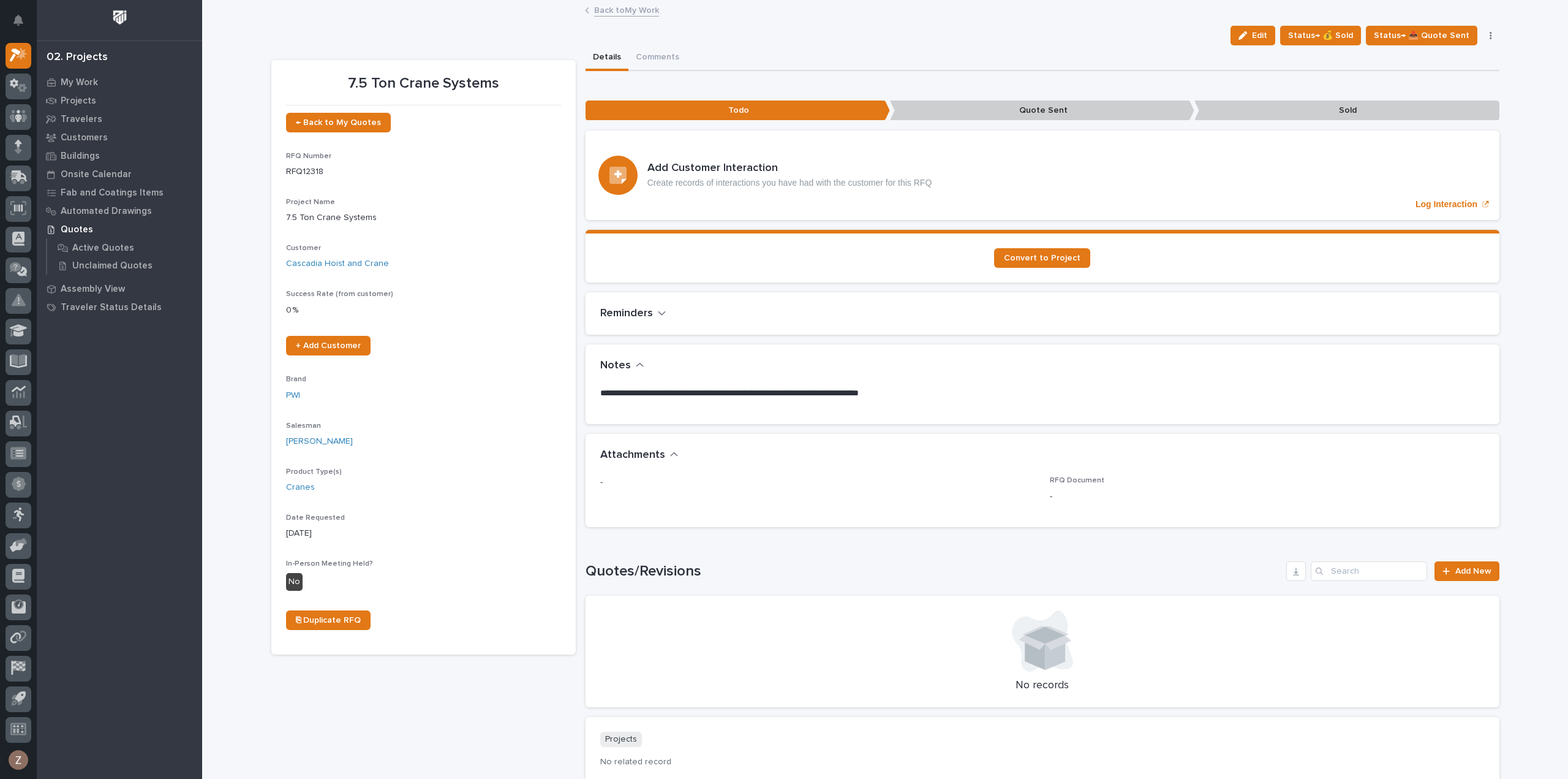
click at [617, 1] on div "7.5 Ton Crane Systems Edit Status→ 💰 Sold Status→ 📤 Quote Sent Status→ ❌ PWI De…" at bounding box center [885, 475] width 1228 height 948
click at [615, 13] on link "Back to My Work" at bounding box center [626, 9] width 65 height 14
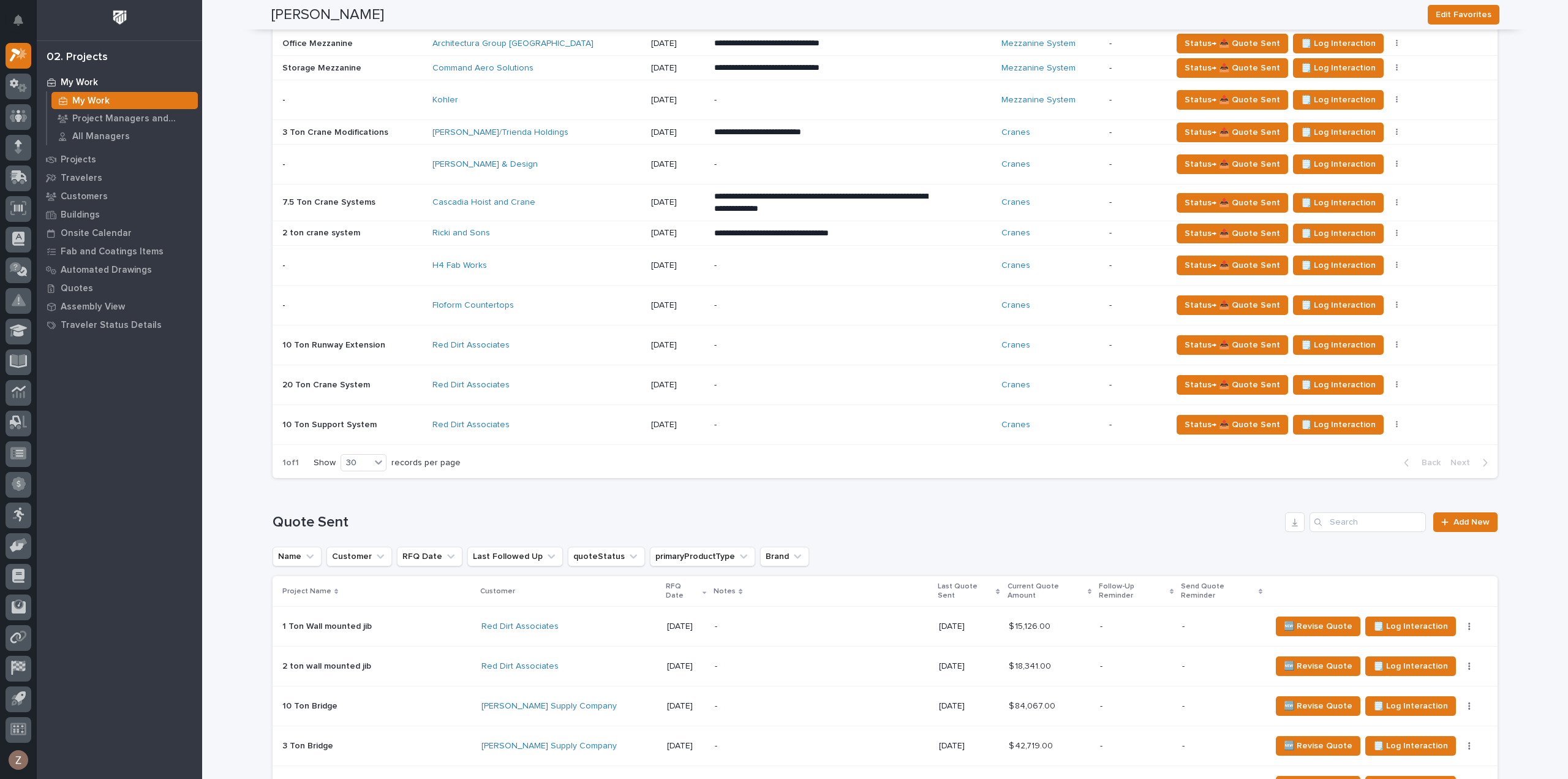
scroll to position [719, 0]
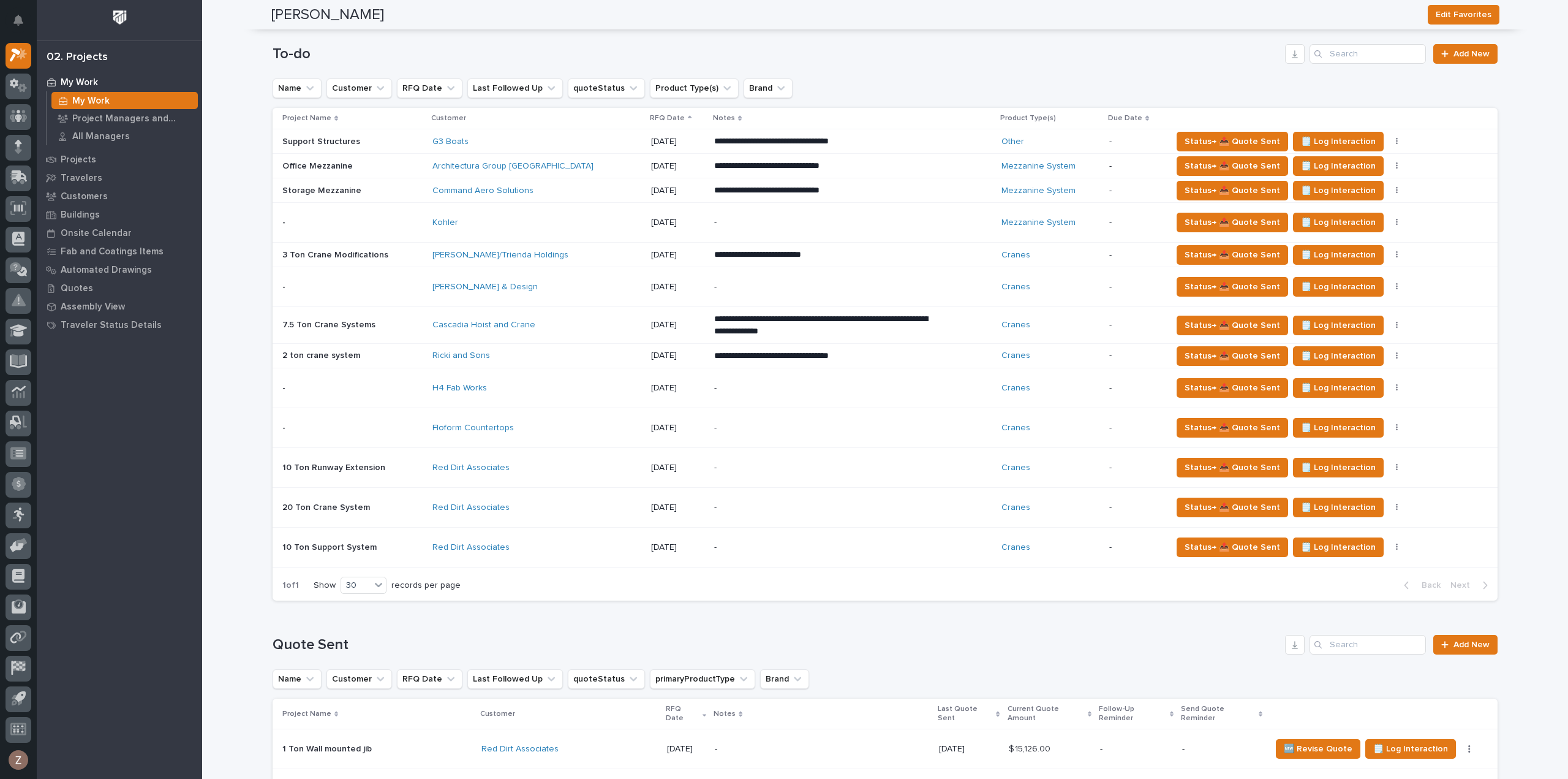
click at [804, 253] on p "**********" at bounding box center [821, 255] width 214 height 12
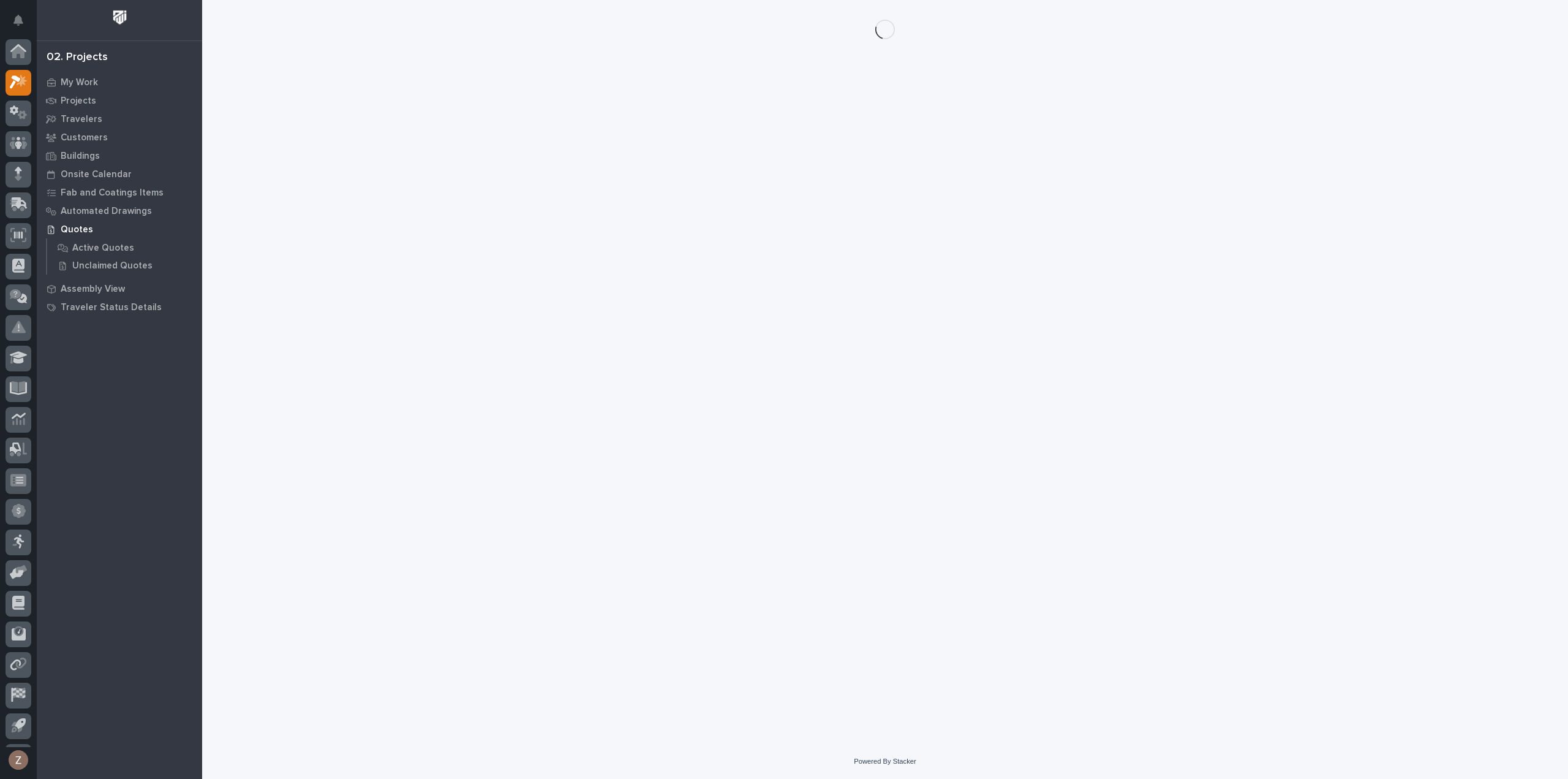
scroll to position [27, 0]
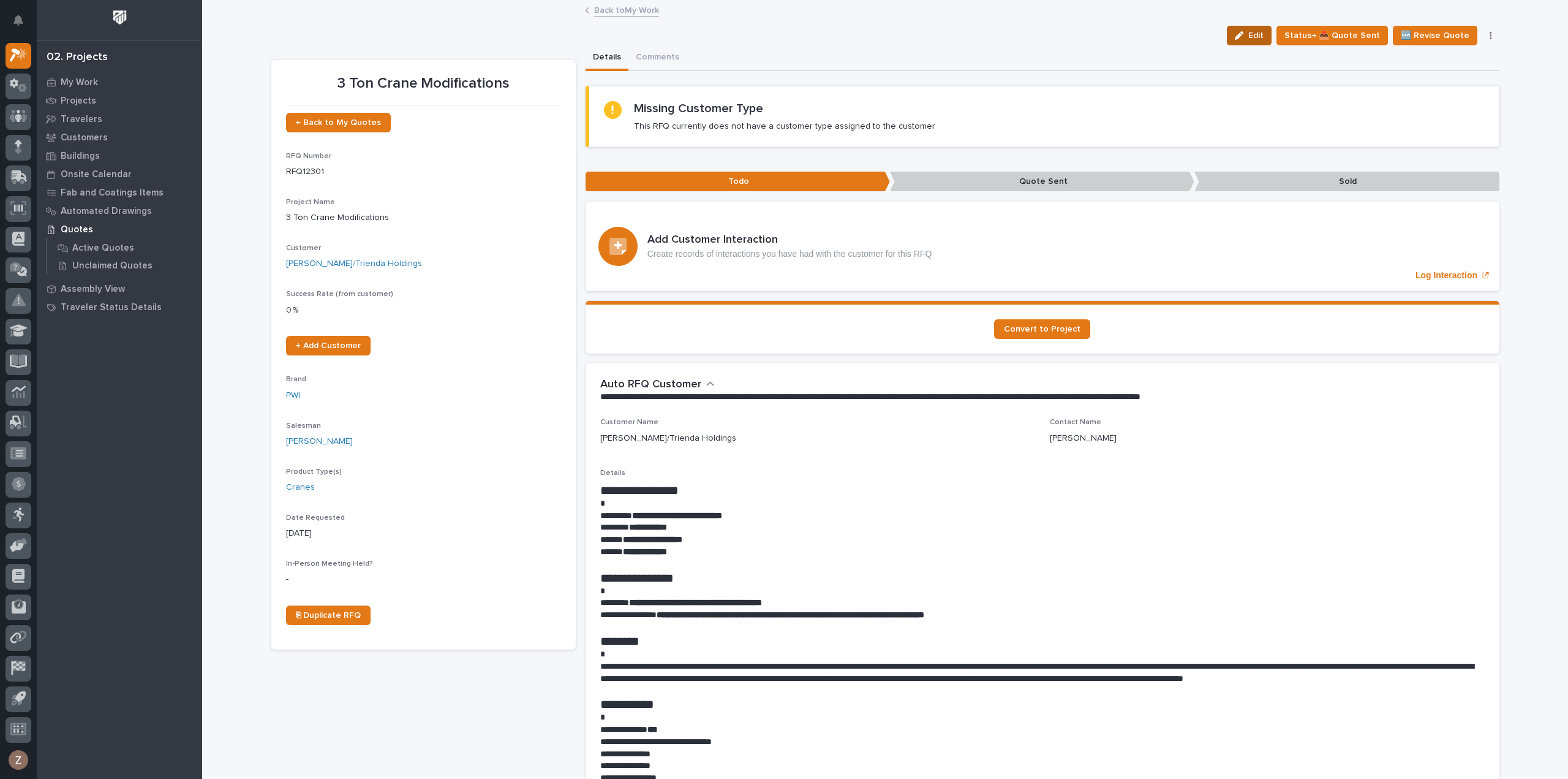
click at [1248, 32] on div "button" at bounding box center [1242, 36] width 13 height 9
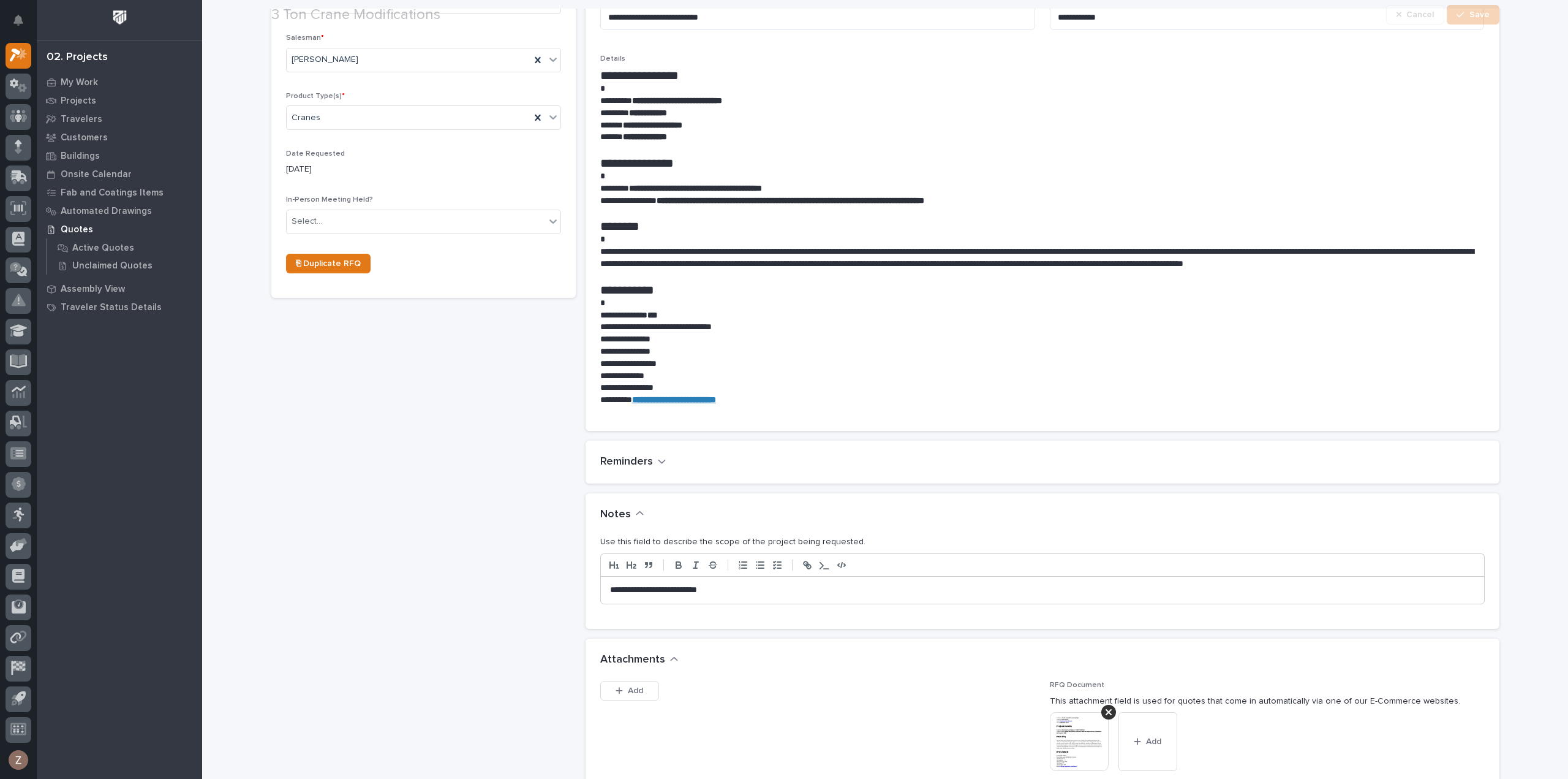
scroll to position [429, 0]
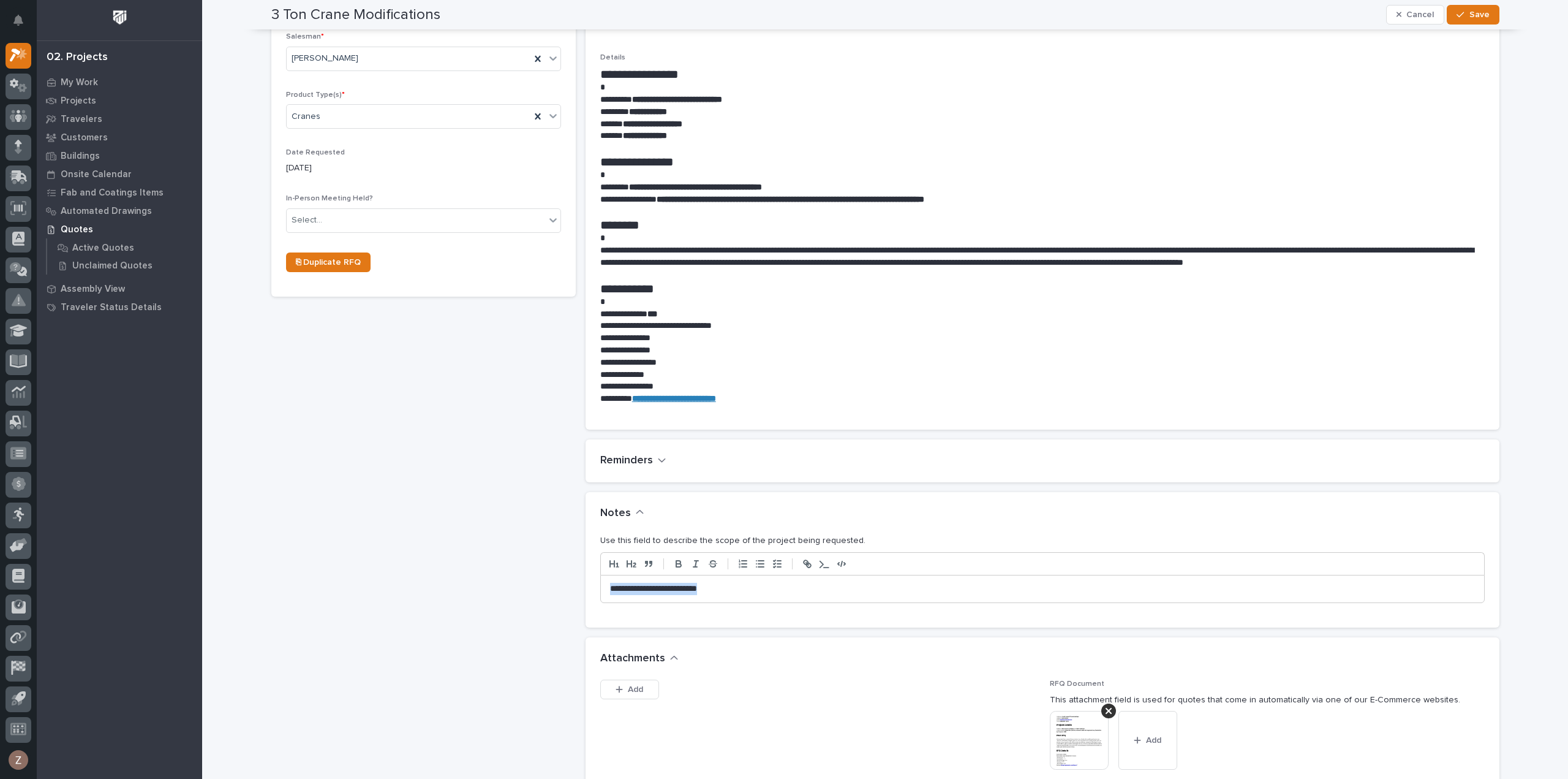
drag, startPoint x: 740, startPoint y: 582, endPoint x: 595, endPoint y: 586, distance: 145.1
click at [601, 585] on div "**********" at bounding box center [1042, 589] width 883 height 27
click at [1461, 17] on div "button" at bounding box center [1463, 15] width 12 height 9
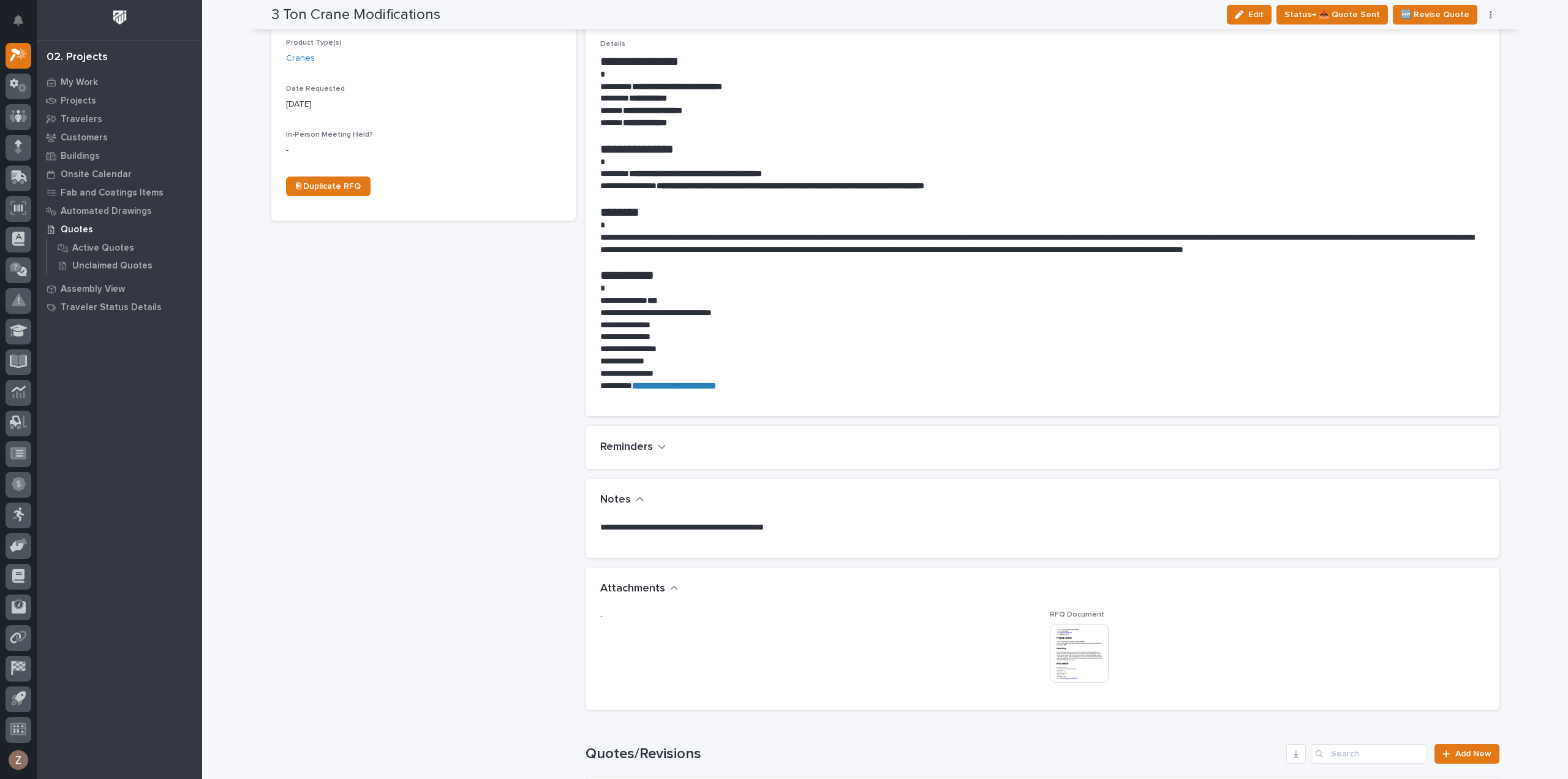
scroll to position [382, 0]
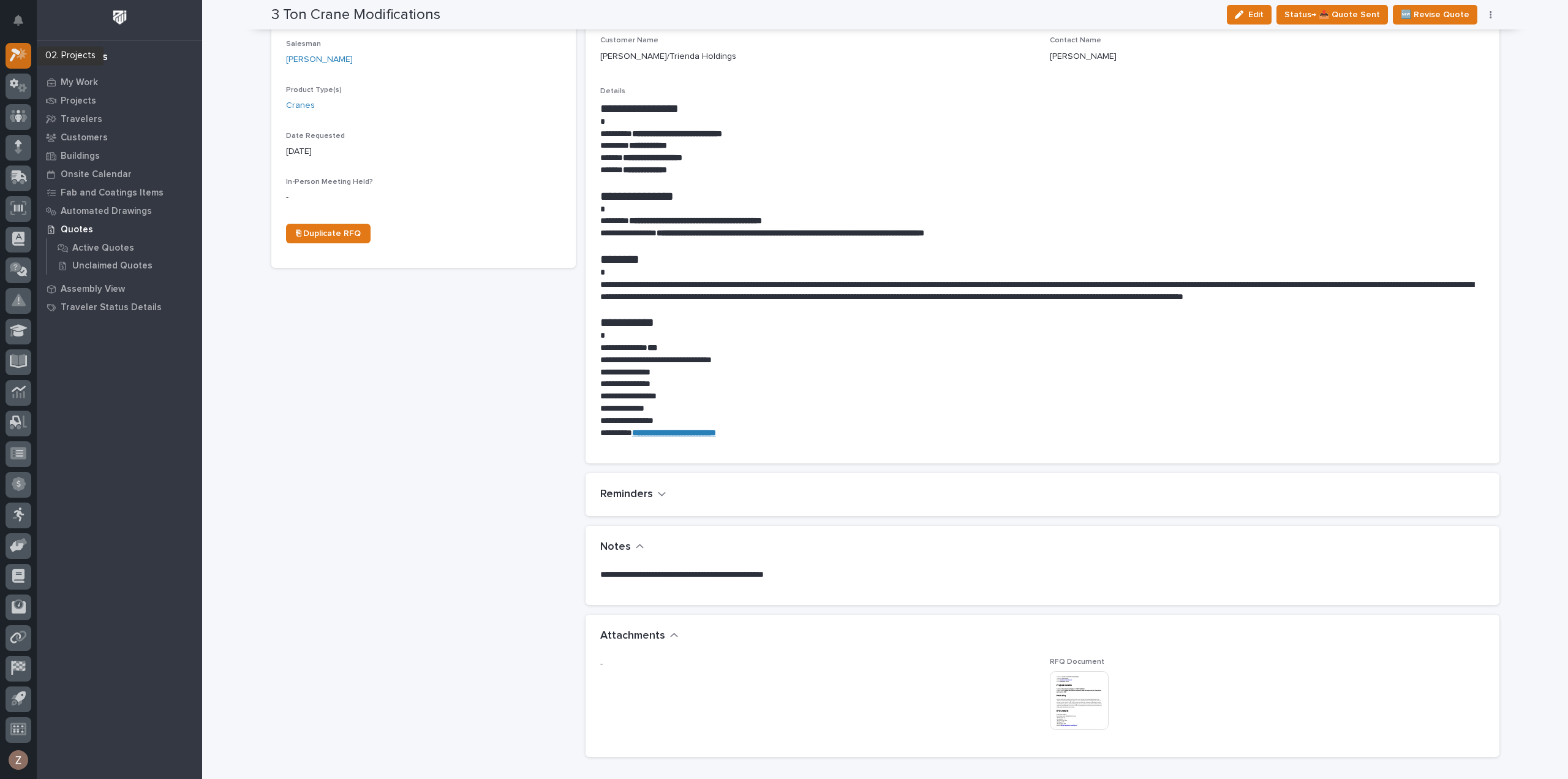
click at [27, 60] on icon at bounding box center [19, 54] width 17 height 14
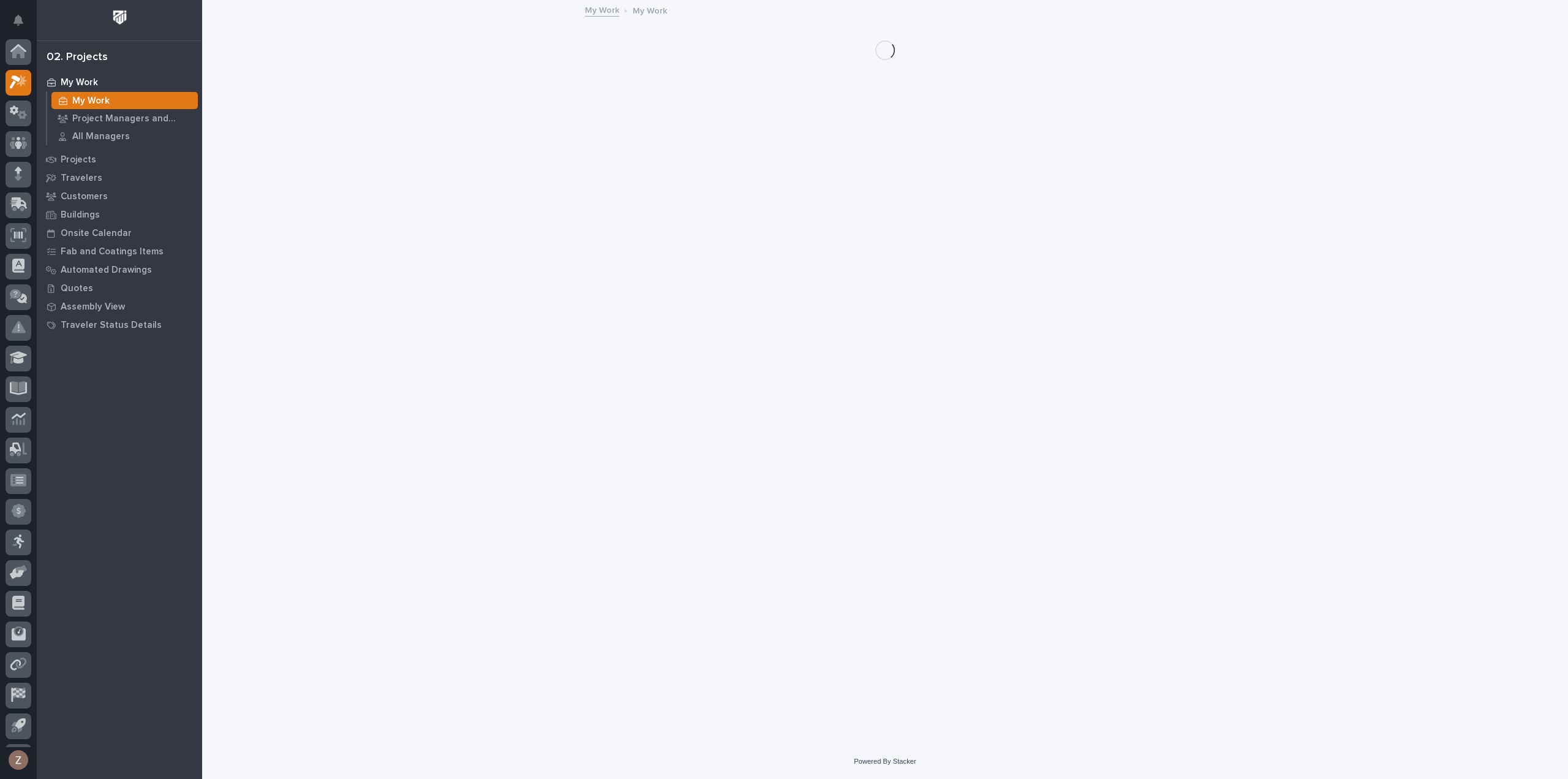
scroll to position [27, 0]
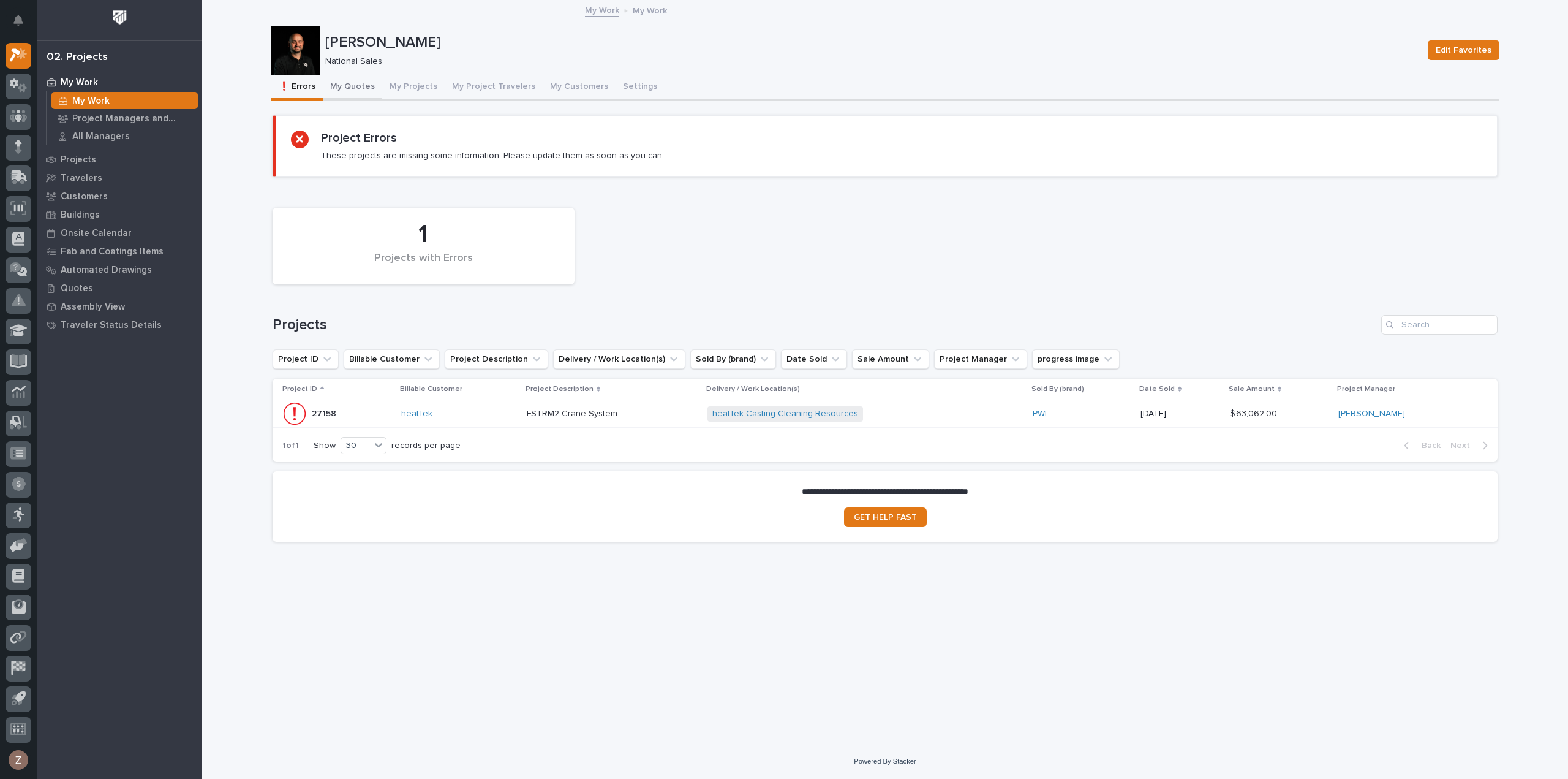
click at [342, 84] on button "My Quotes" at bounding box center [352, 87] width 60 height 26
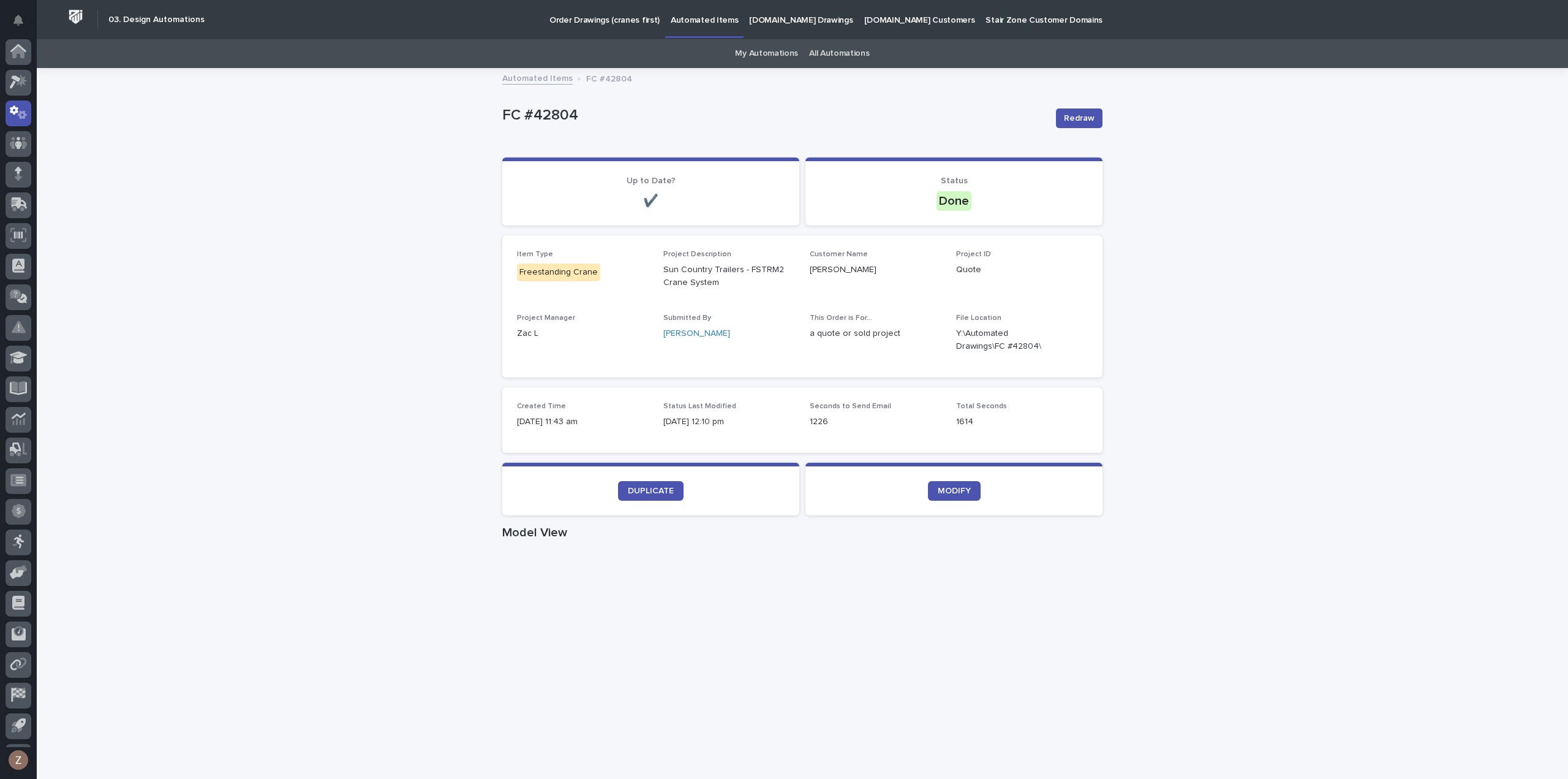
scroll to position [27, 0]
